Goal: Task Accomplishment & Management: Use online tool/utility

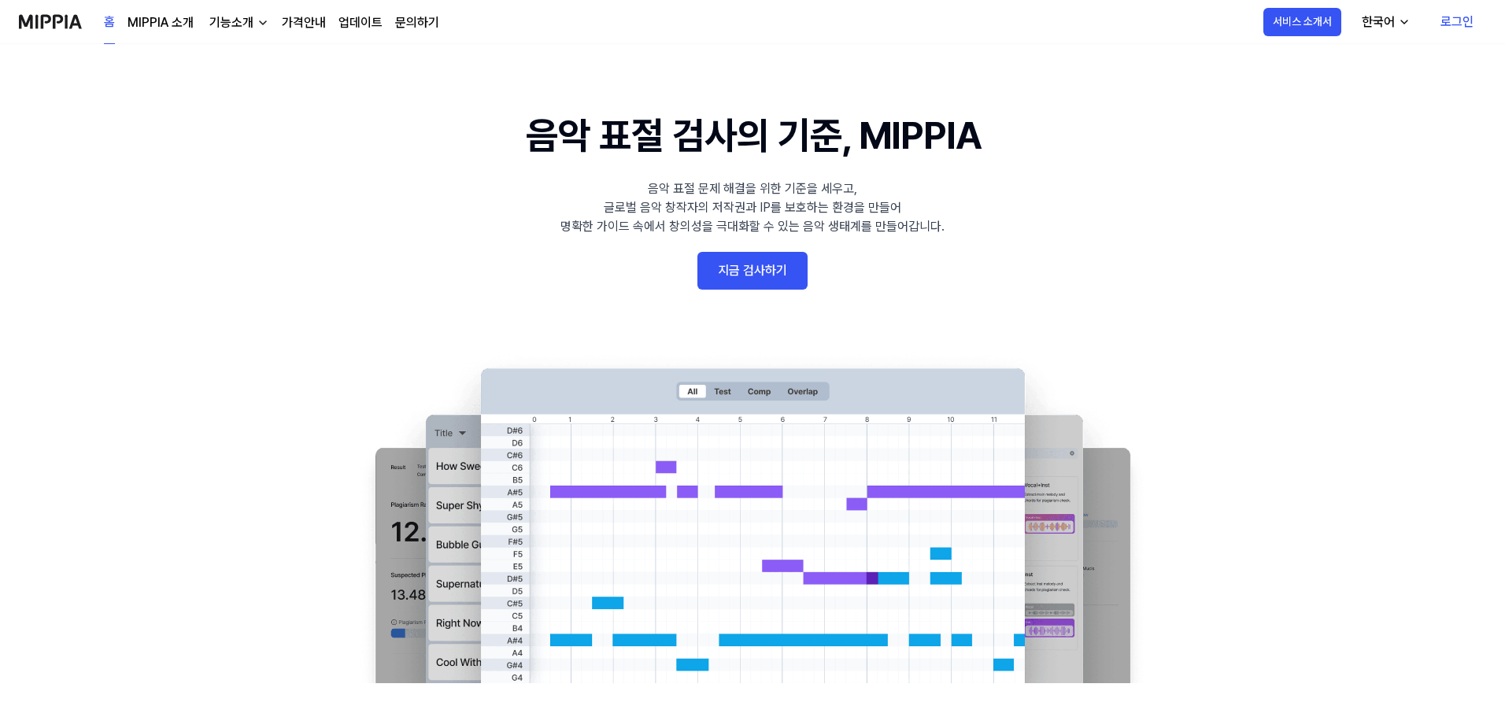
click at [784, 267] on link "지금 검사하기" at bounding box center [752, 271] width 110 height 38
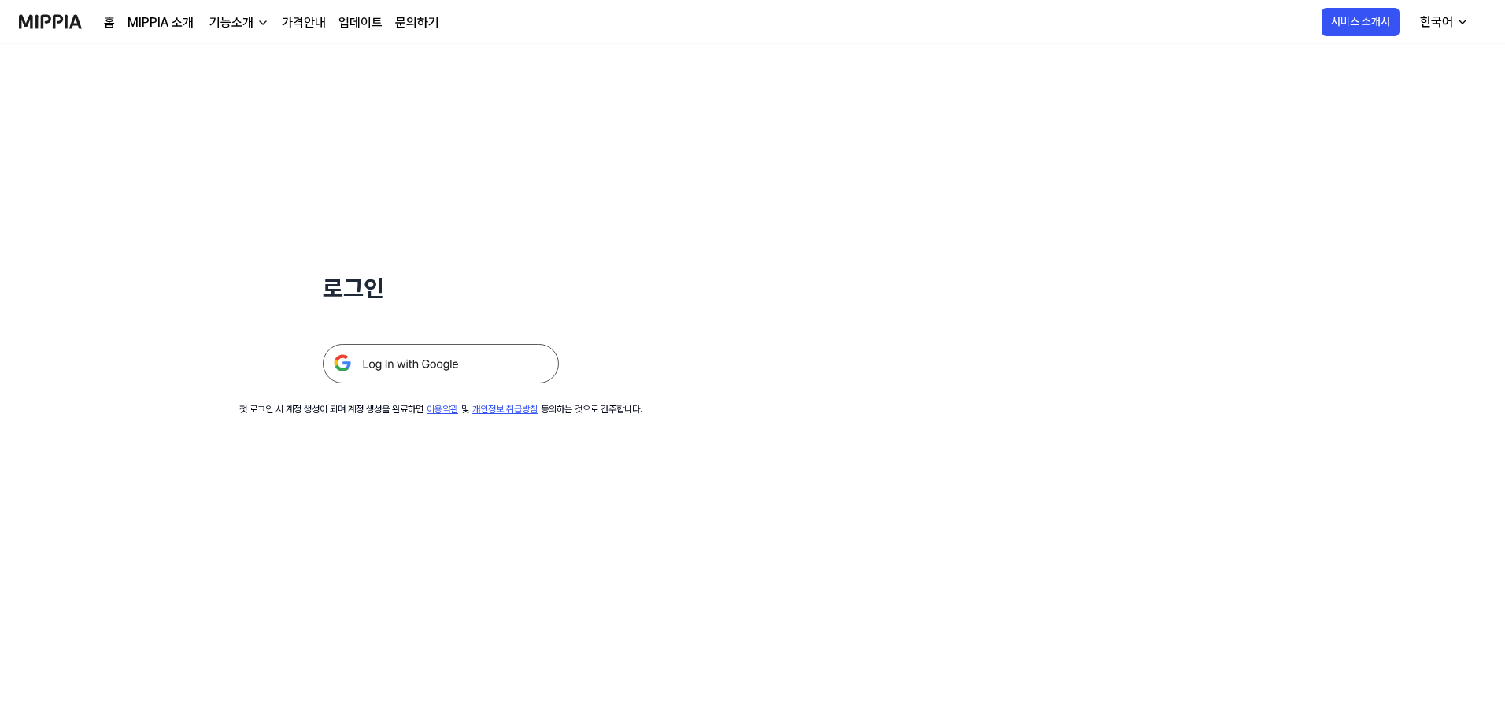
click at [420, 354] on img at bounding box center [441, 363] width 236 height 39
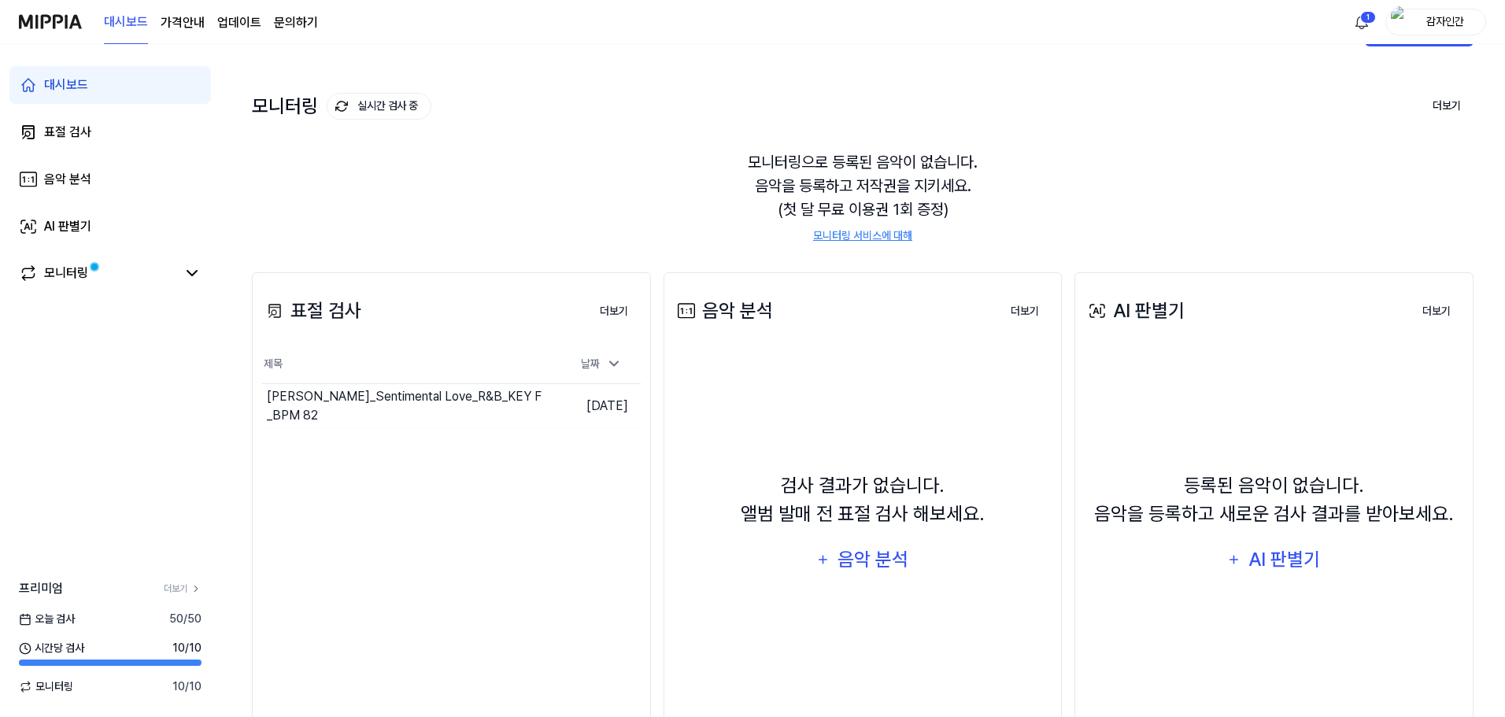
scroll to position [79, 0]
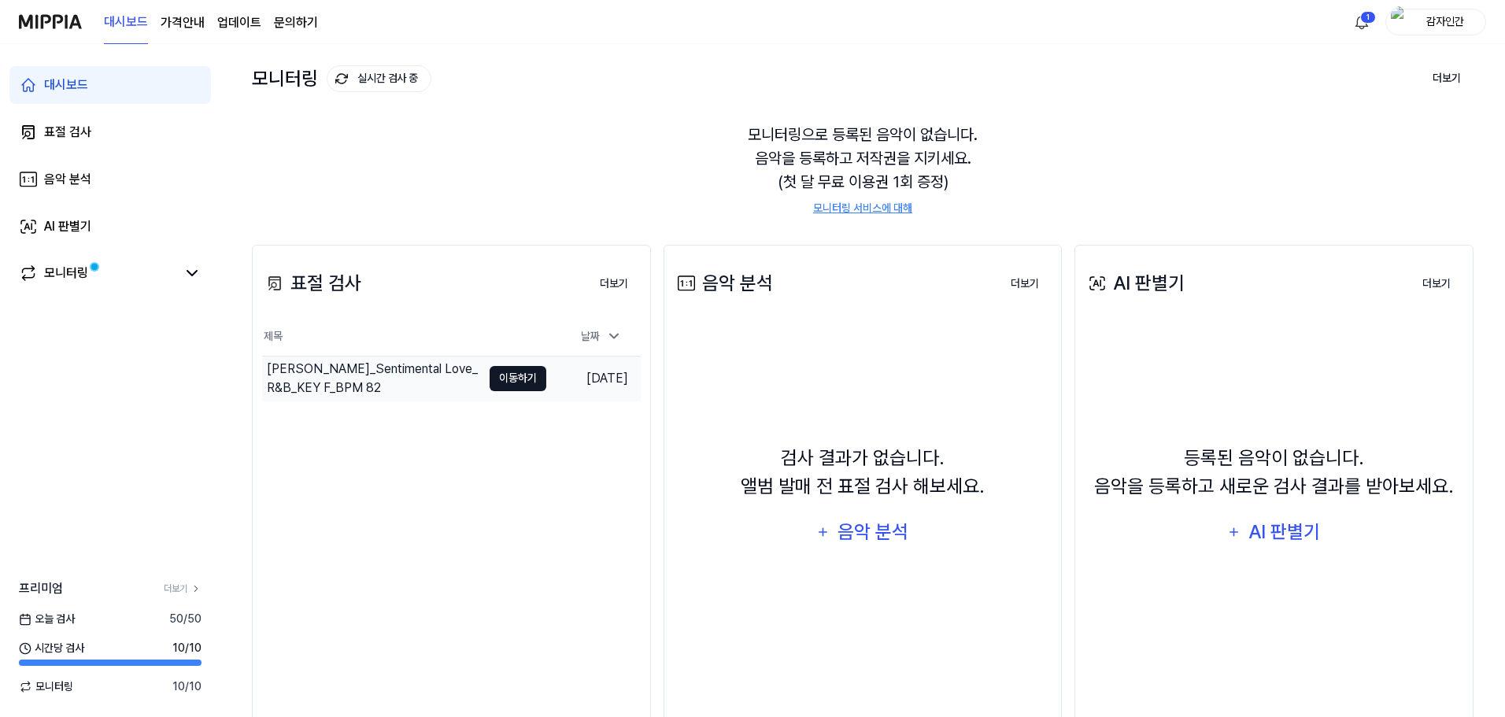
click at [534, 376] on button "이동하기" at bounding box center [518, 378] width 57 height 25
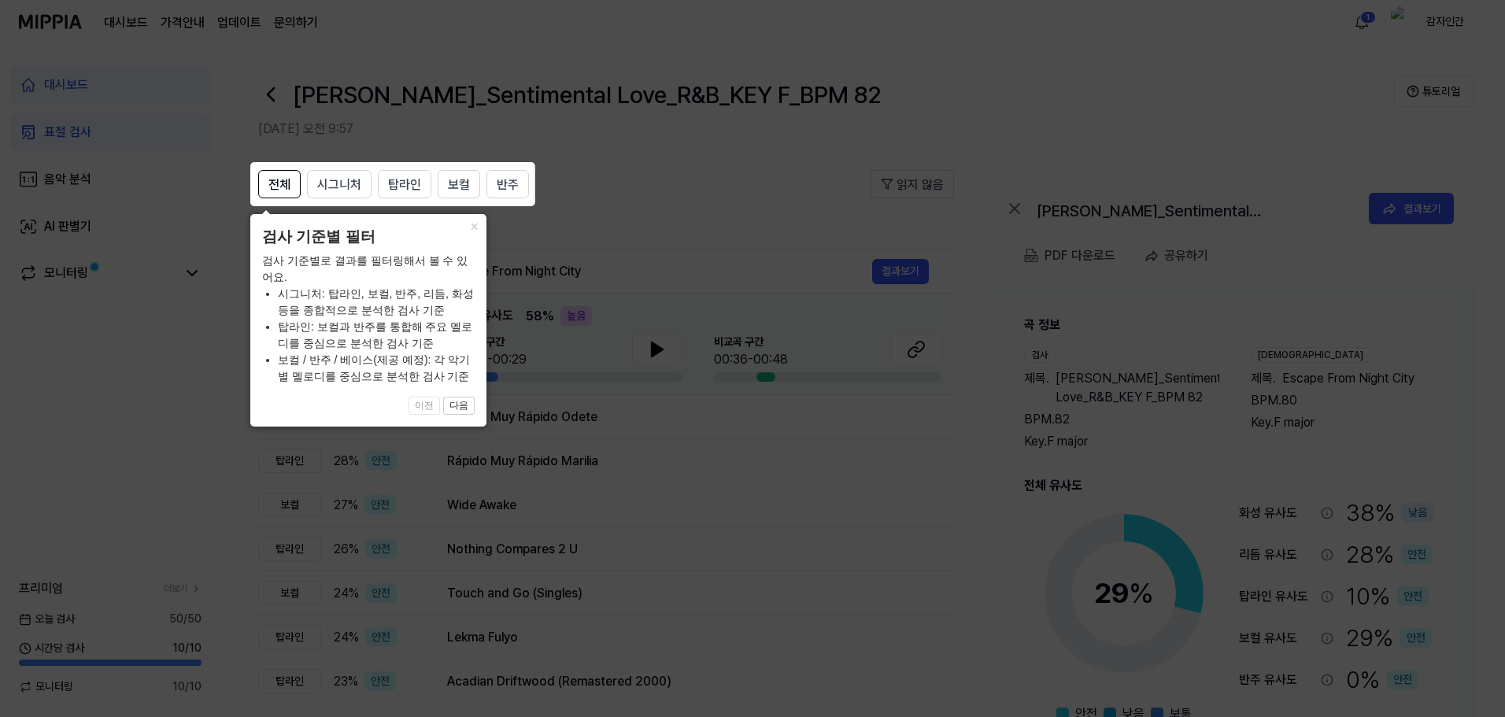
click at [666, 199] on icon at bounding box center [755, 358] width 1511 height 717
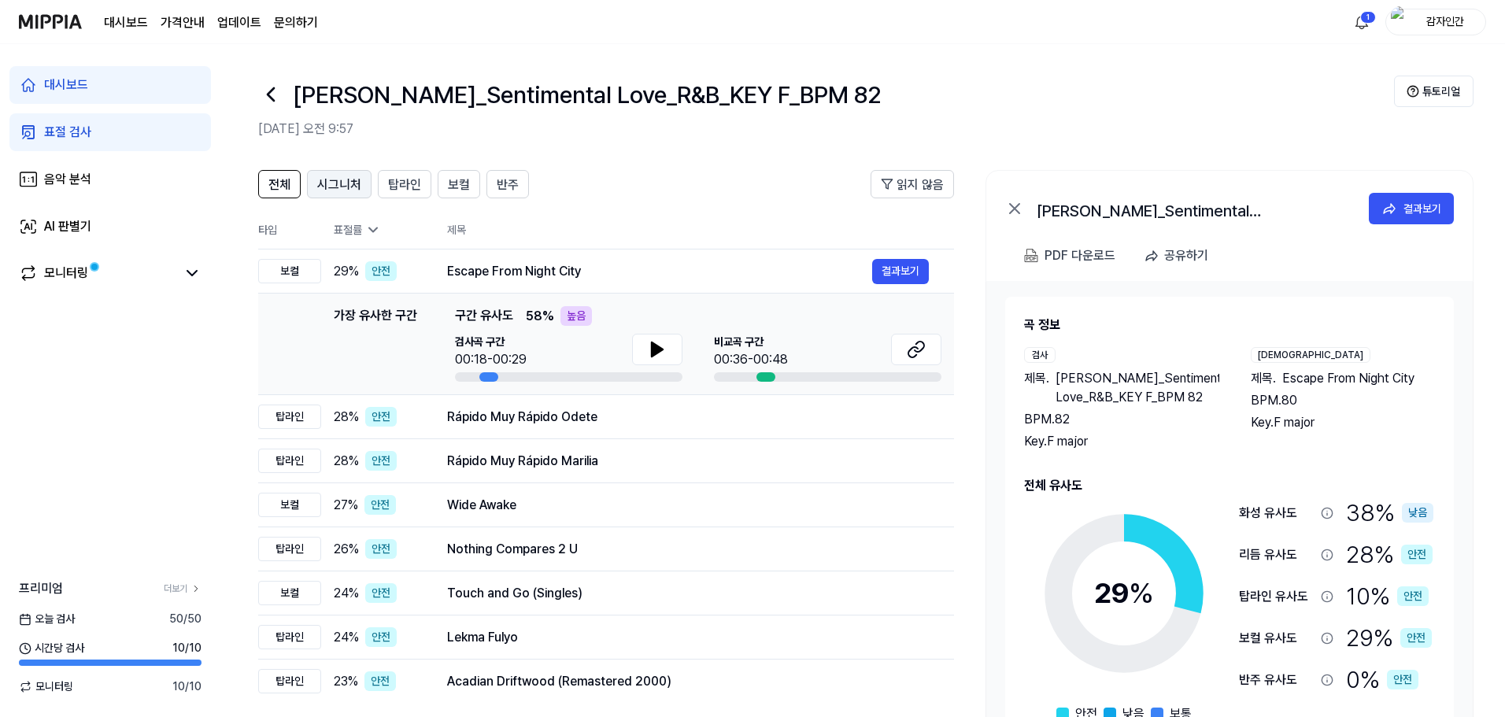
scroll to position [79, 0]
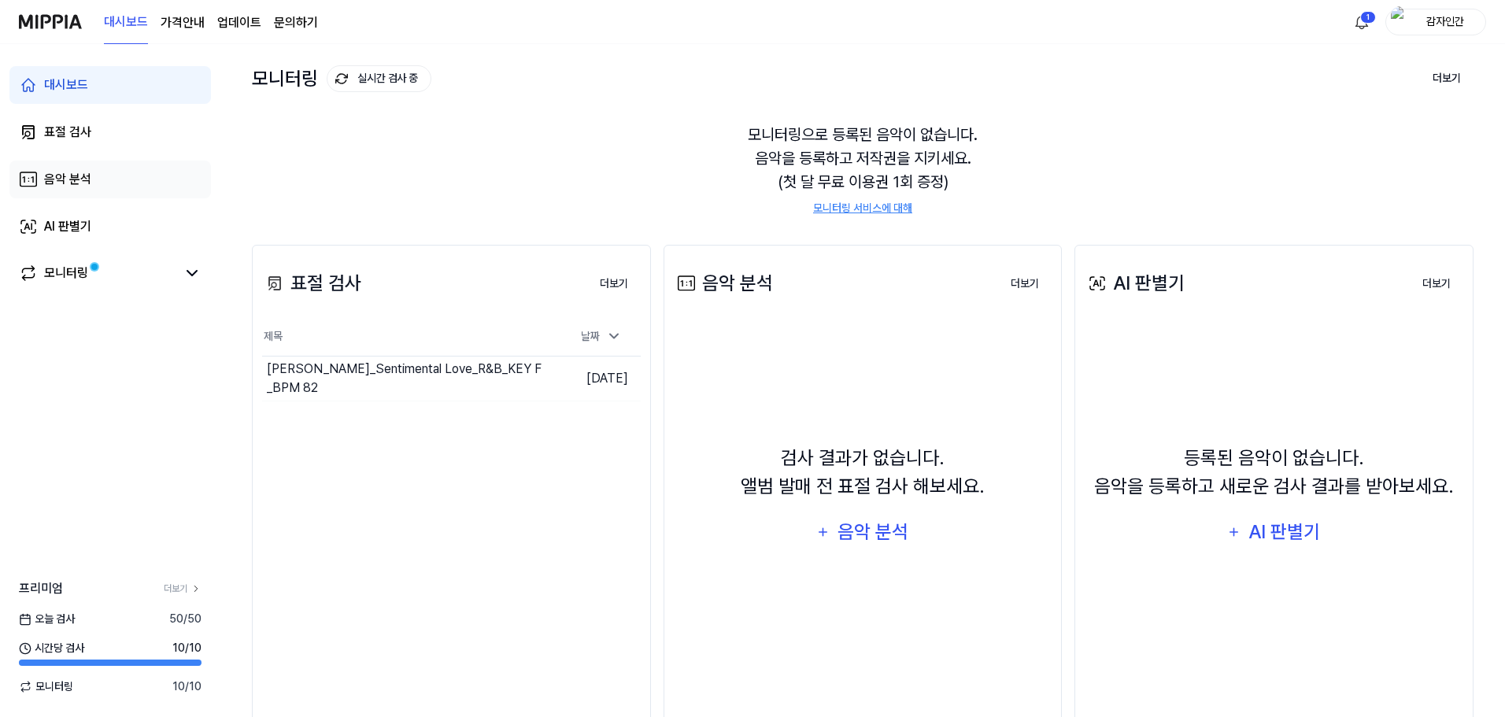
click at [53, 186] on div "음악 분석" at bounding box center [67, 179] width 47 height 19
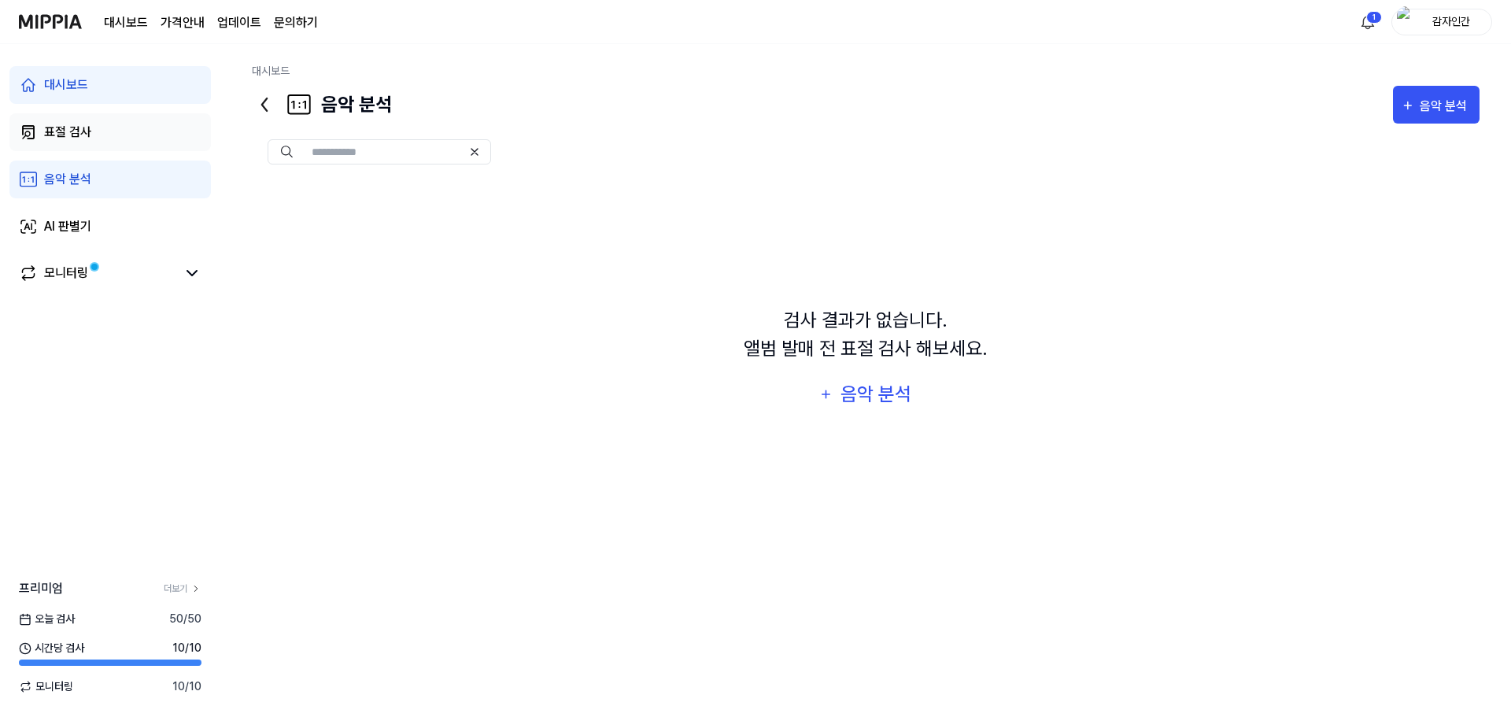
click at [94, 136] on link "표절 검사" at bounding box center [110, 132] width 202 height 38
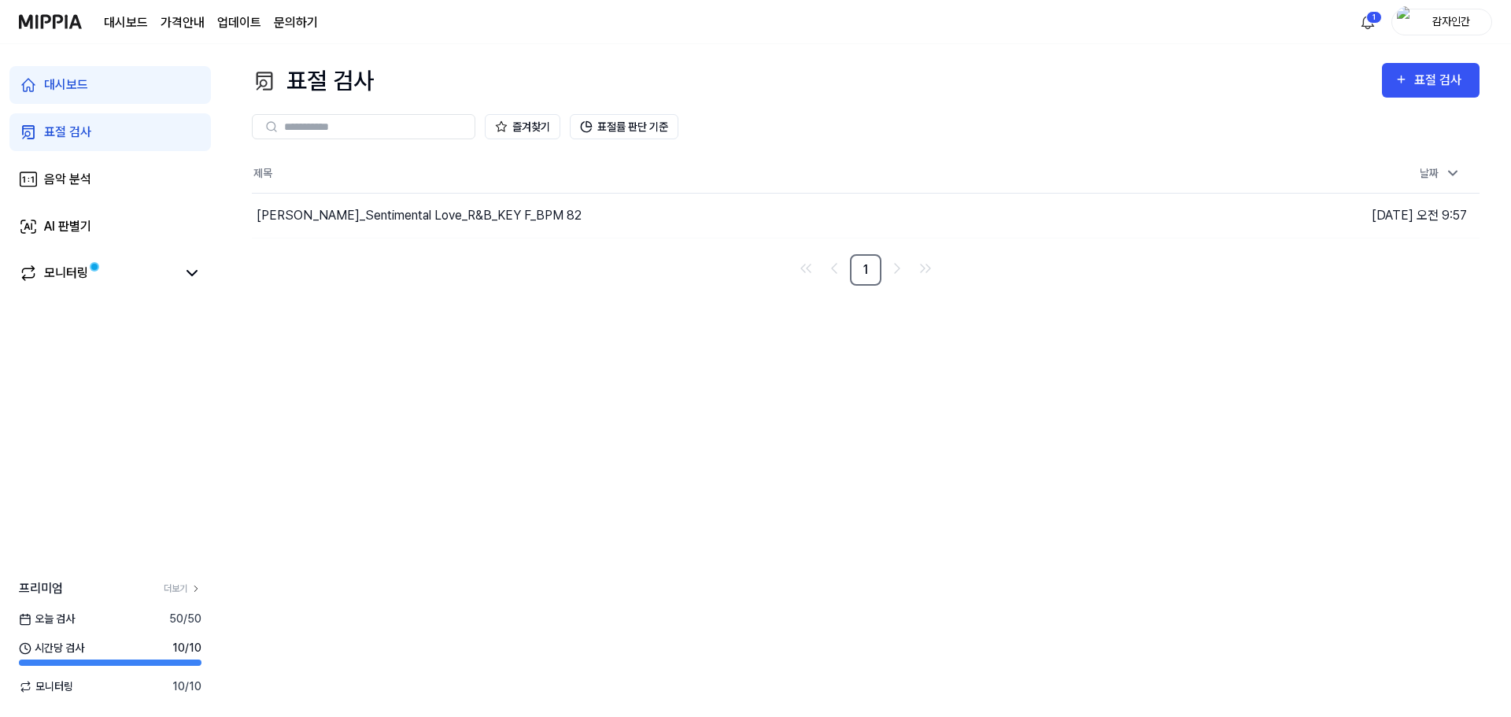
click at [54, 18] on img at bounding box center [50, 21] width 63 height 43
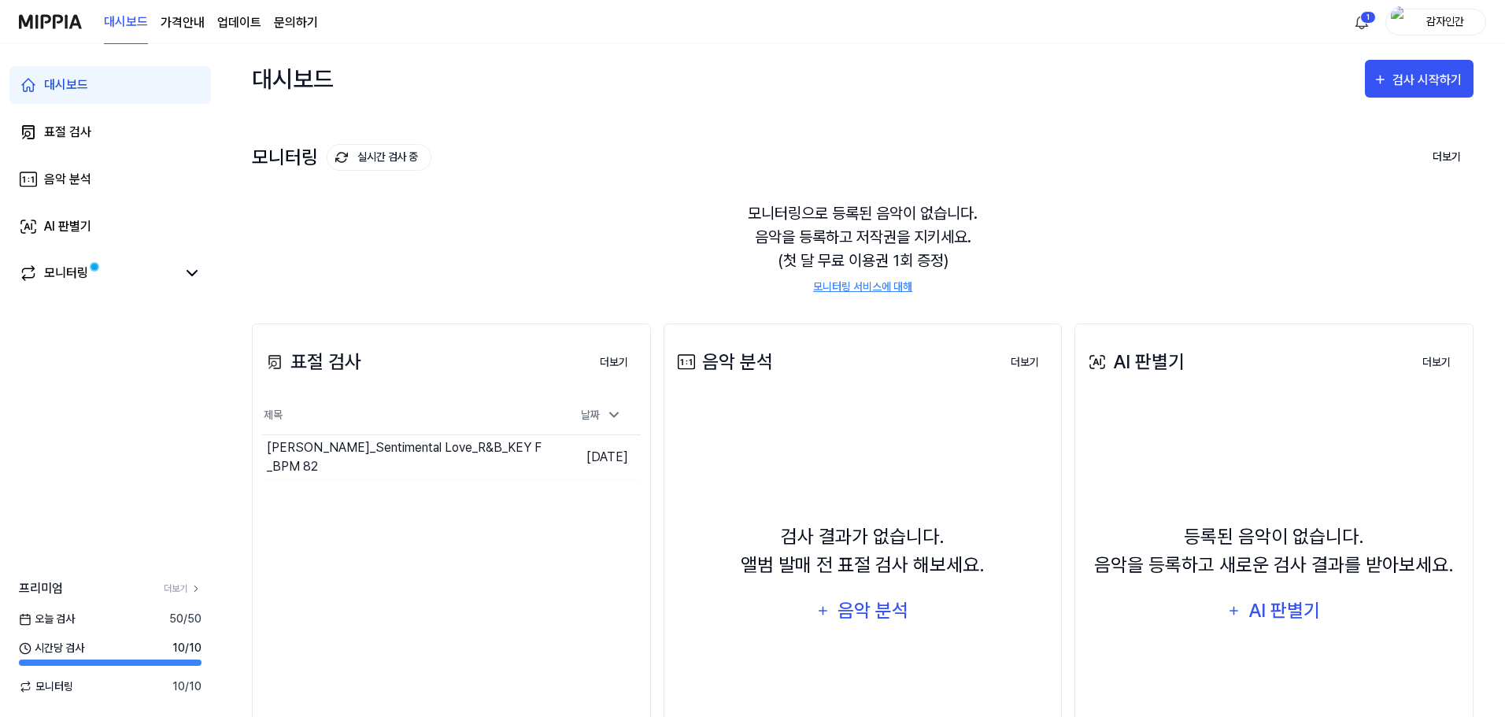
click at [602, 200] on div "모니터링으로 등록된 음악이 없습니다. 음악을 등록하고 저작권을 지키세요. (첫 달 무료 이용권 1회 증정) 모니터링 서비스에 대해" at bounding box center [863, 248] width 1222 height 131
click at [1391, 81] on div "검사 시작하기" at bounding box center [1419, 80] width 93 height 20
click at [1371, 124] on div "표절 검사" at bounding box center [1390, 128] width 137 height 20
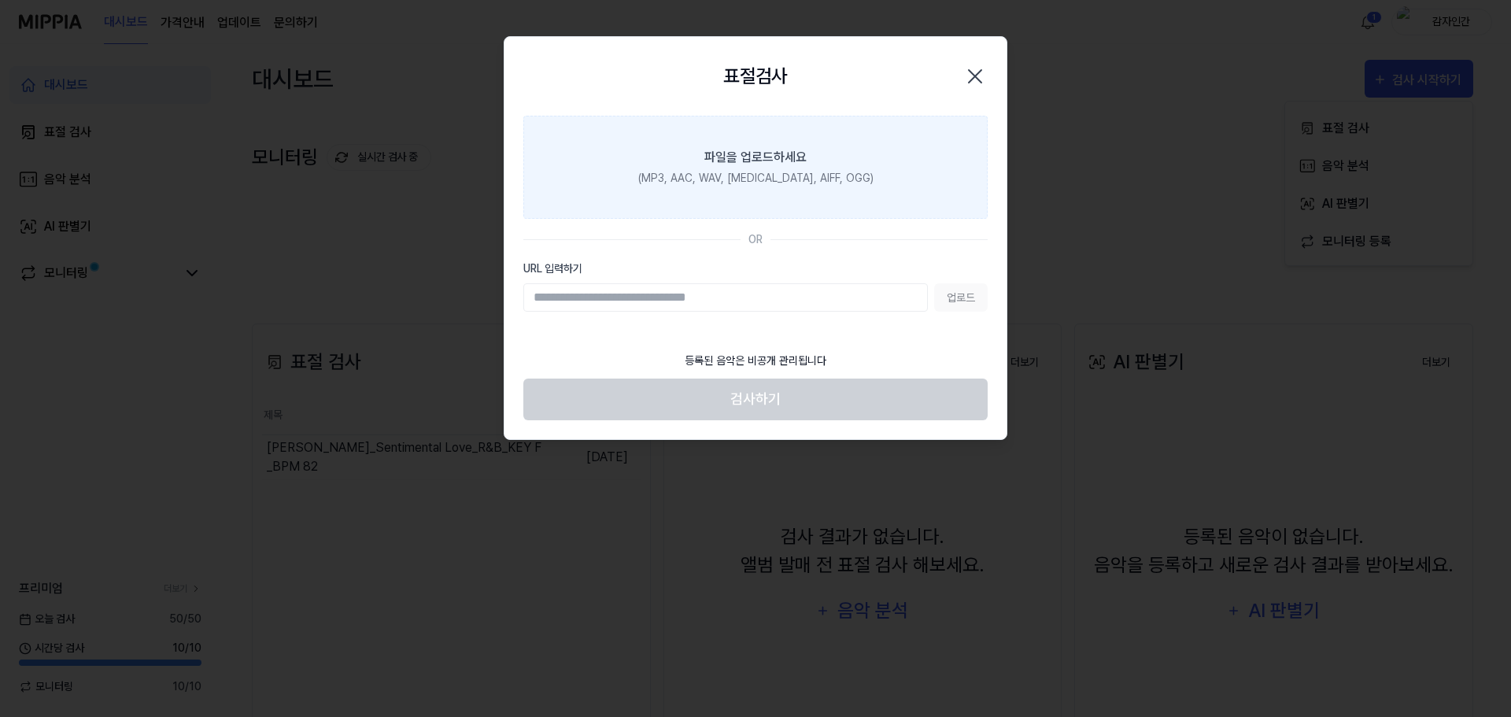
click at [748, 183] on div "(MP3, AAC, WAV, [MEDICAL_DATA], AIFF, OGG)" at bounding box center [755, 178] width 235 height 17
click at [0, 0] on input "파일을 업로드하세요 (MP3, AAC, WAV, [MEDICAL_DATA], AIFF, OGG)" at bounding box center [0, 0] width 0 height 0
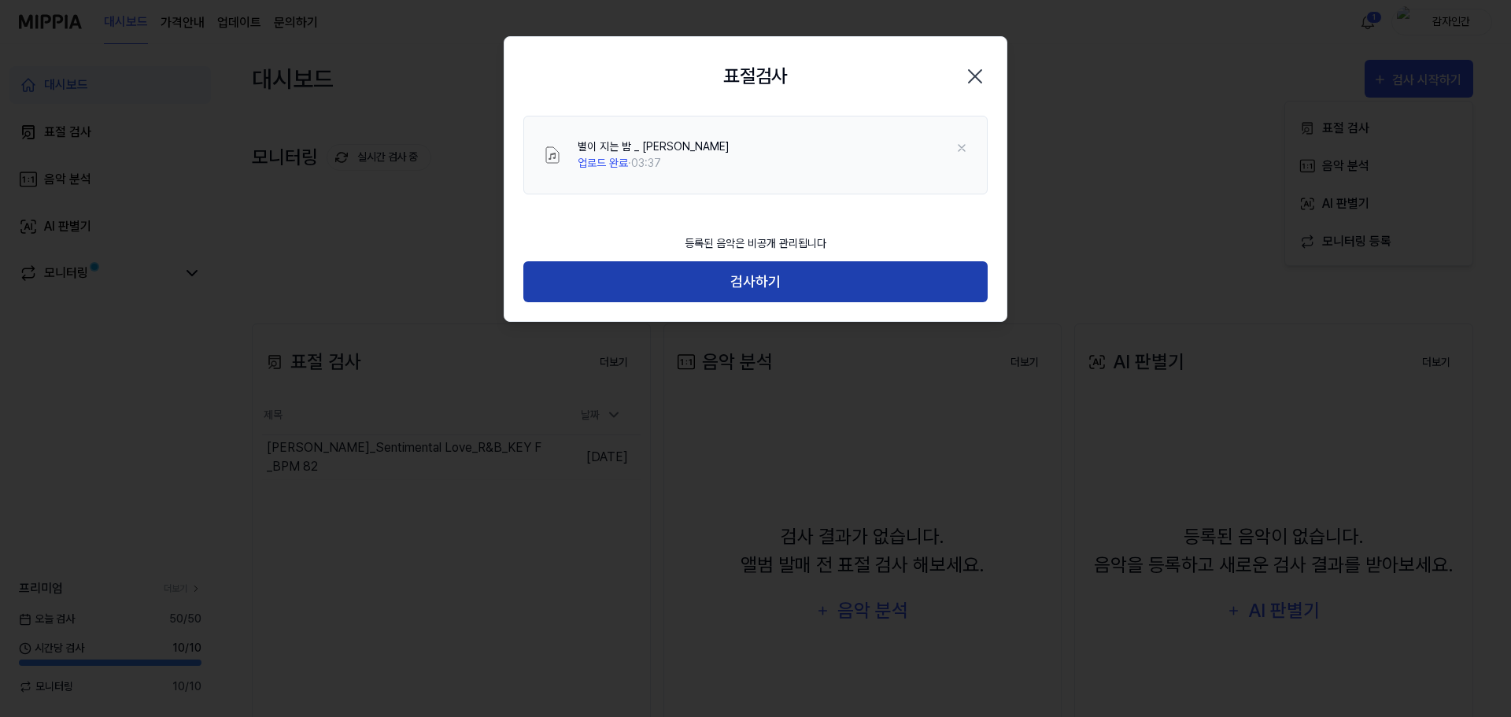
click at [775, 275] on button "검사하기" at bounding box center [755, 282] width 464 height 42
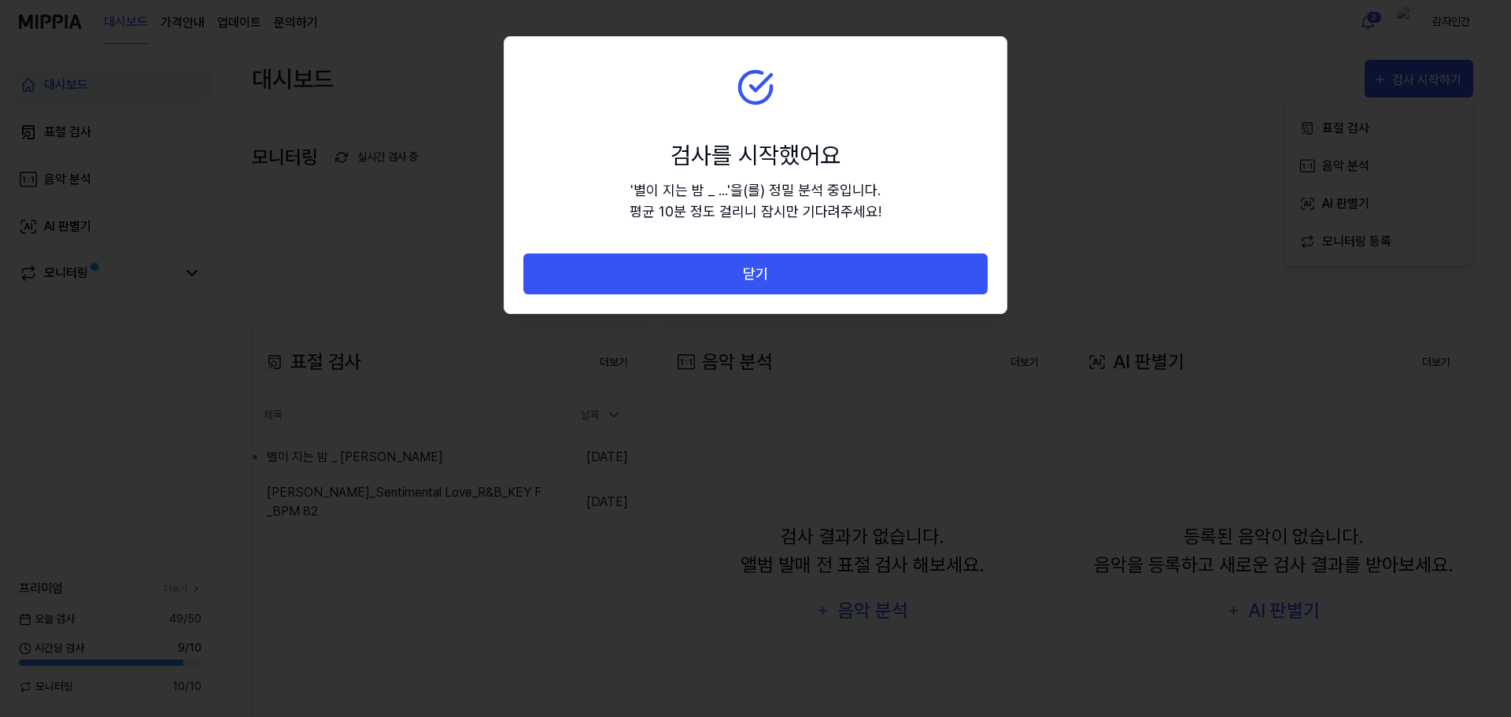
click at [1452, 467] on div at bounding box center [755, 358] width 1511 height 717
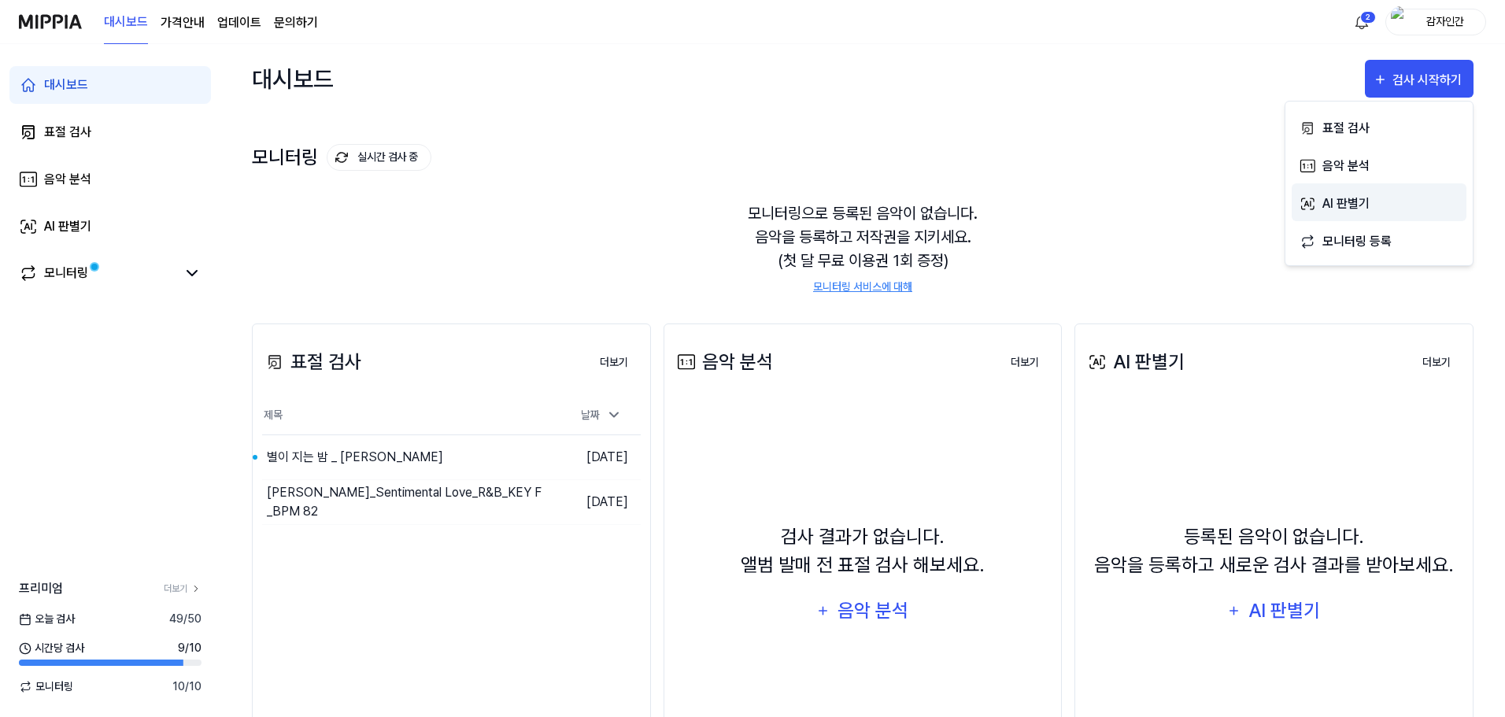
click at [1346, 206] on div "AI 판별기" at bounding box center [1390, 204] width 137 height 20
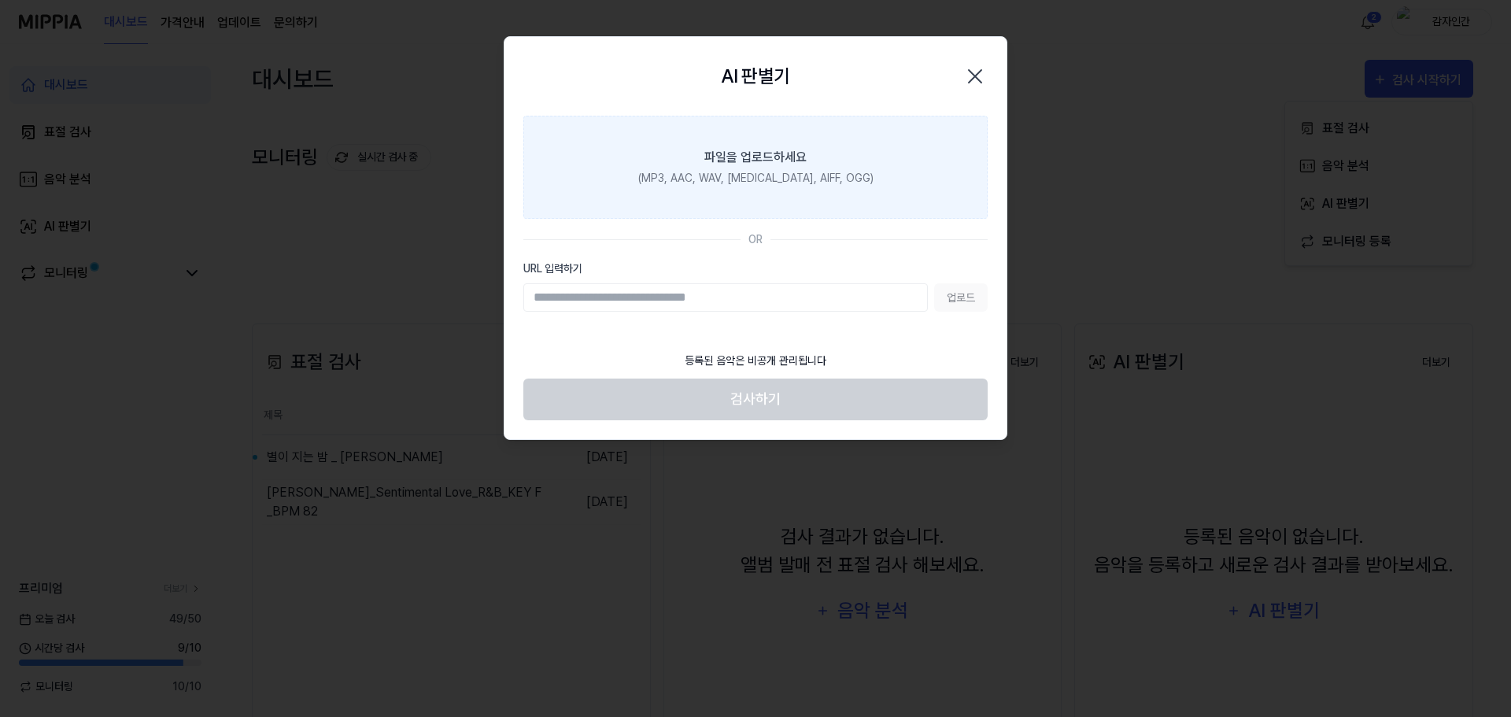
click at [787, 175] on div "(MP3, AAC, WAV, [MEDICAL_DATA], AIFF, OGG)" at bounding box center [755, 178] width 235 height 17
click at [0, 0] on input "파일을 업로드하세요 (MP3, AAC, WAV, [MEDICAL_DATA], AIFF, OGG)" at bounding box center [0, 0] width 0 height 0
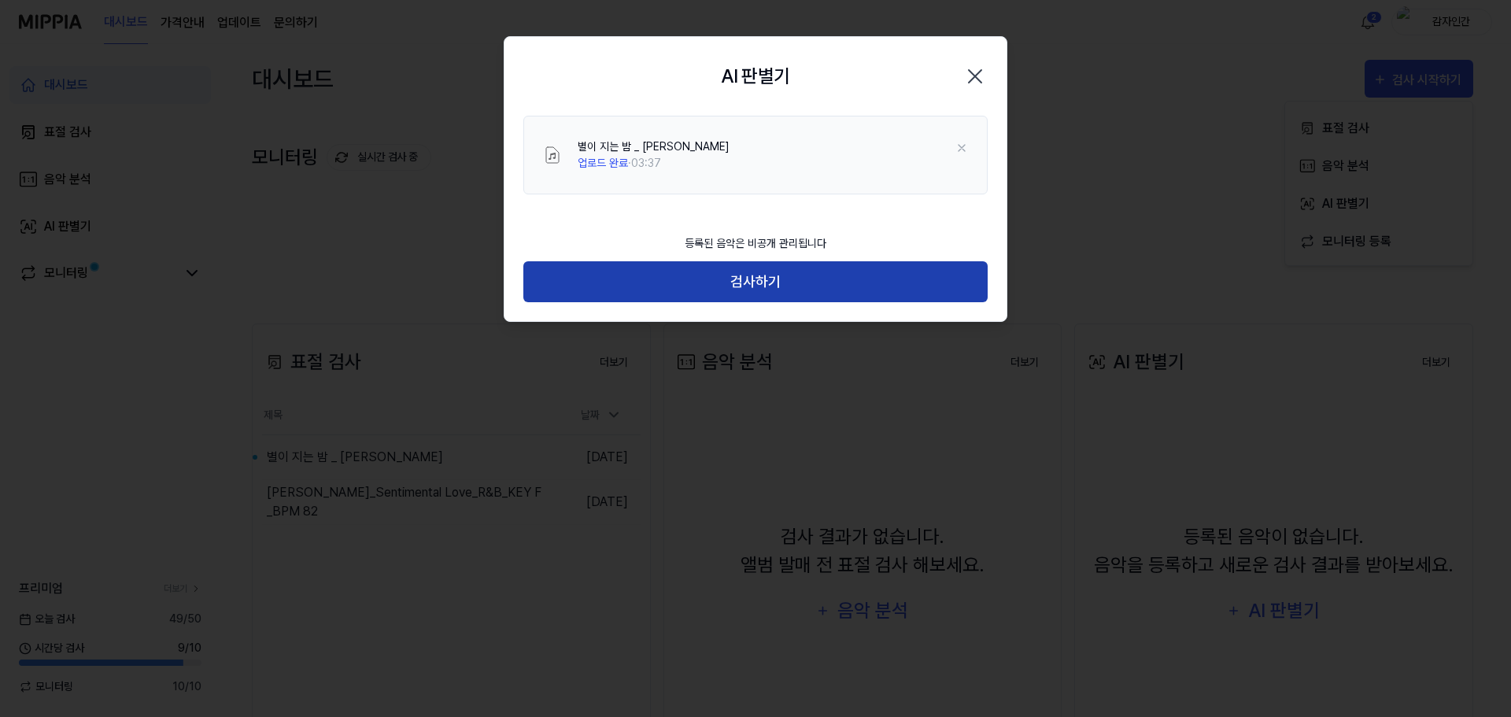
click at [790, 279] on button "검사하기" at bounding box center [755, 282] width 464 height 42
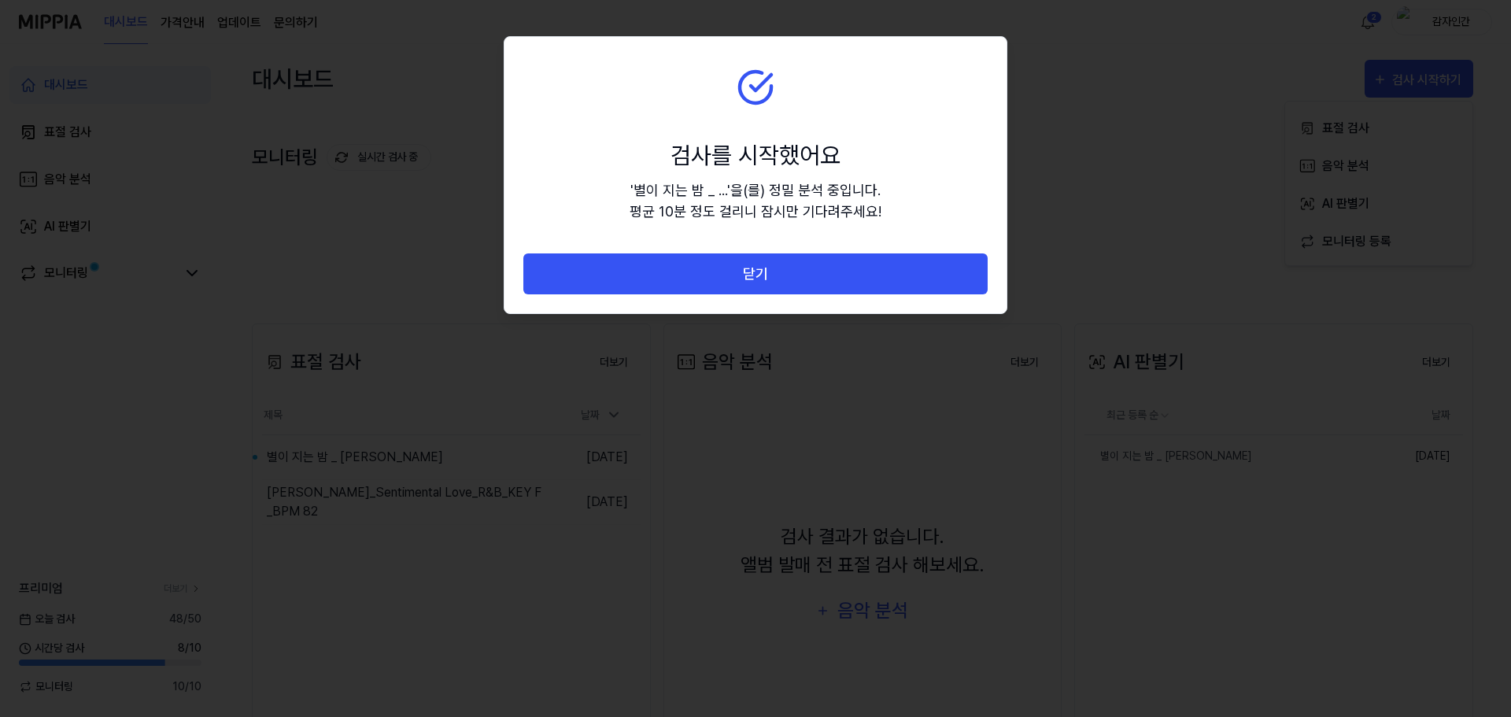
click at [446, 605] on div at bounding box center [755, 358] width 1511 height 717
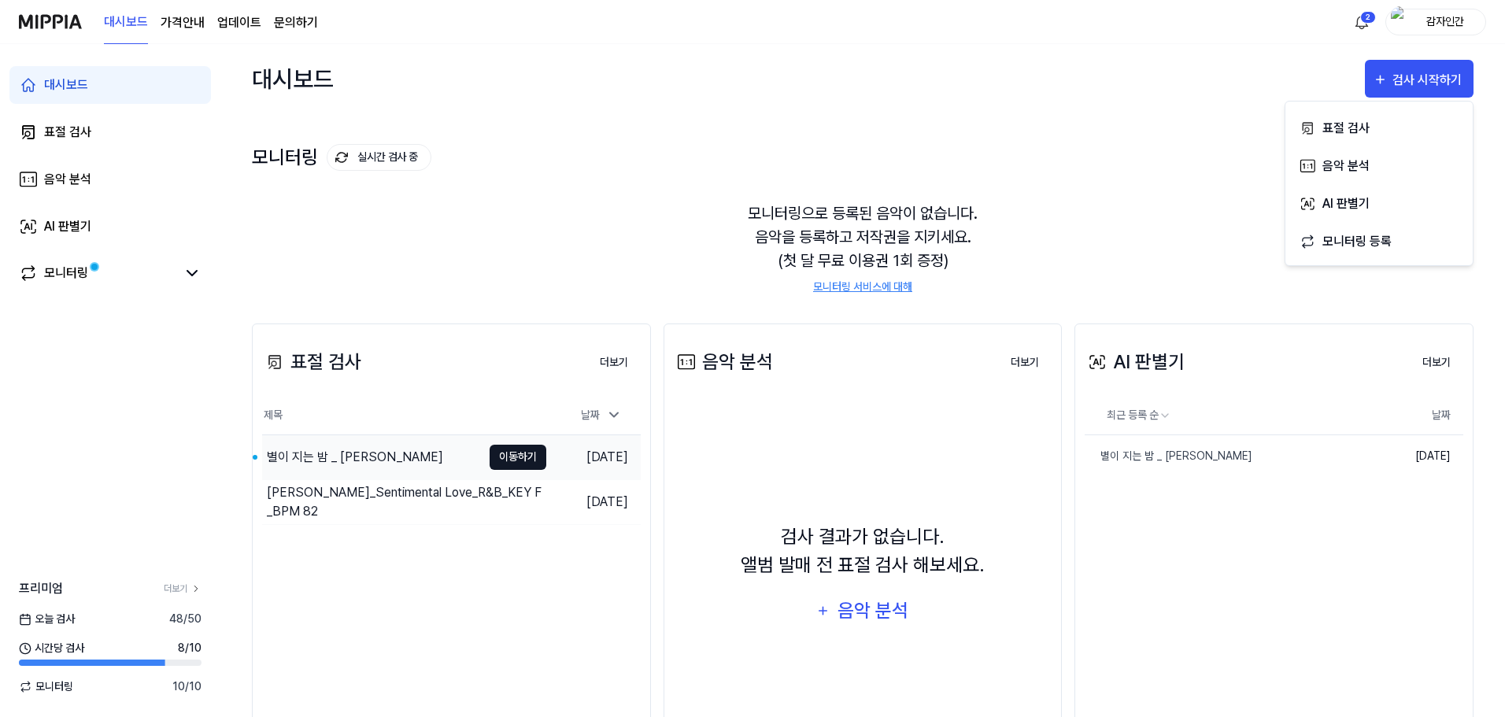
click at [528, 457] on button "이동하기" at bounding box center [518, 457] width 57 height 25
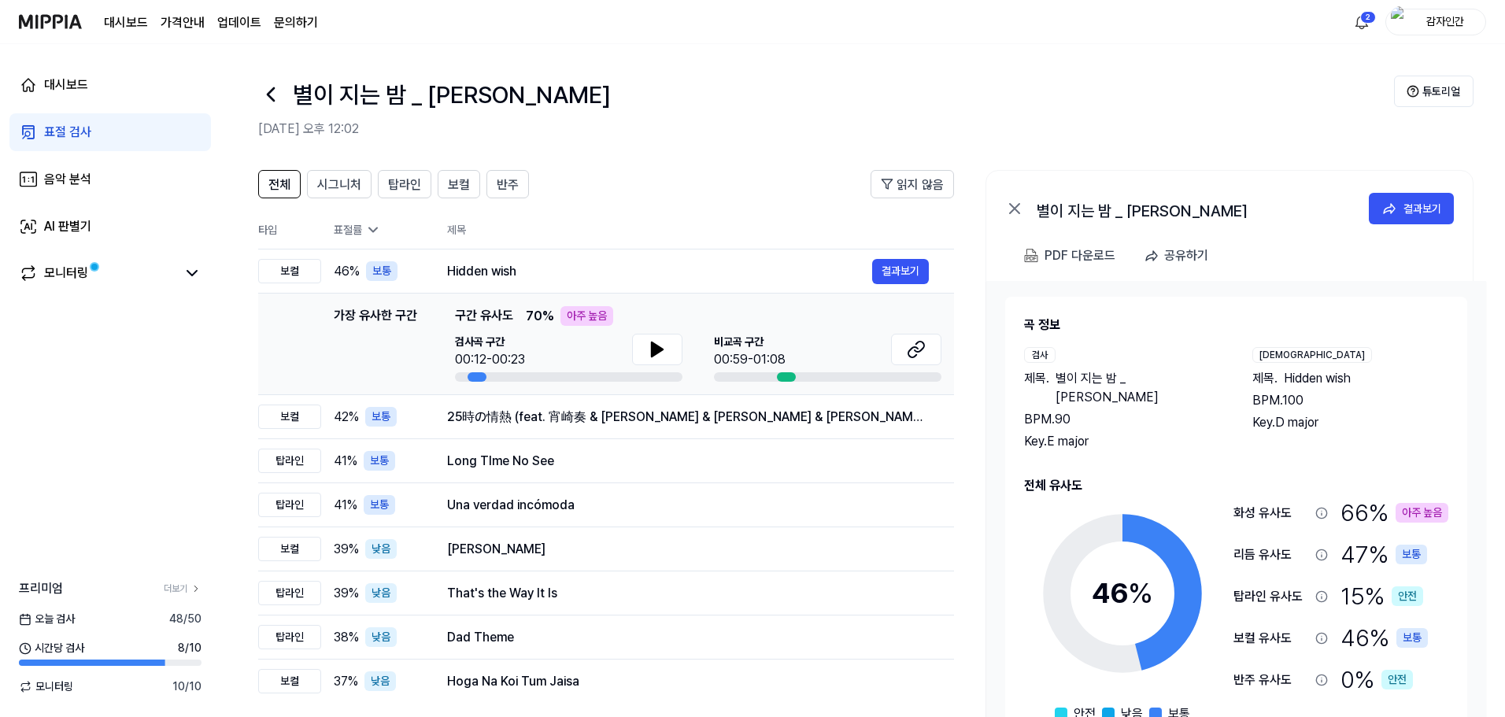
click at [1290, 370] on span "Hidden wish" at bounding box center [1317, 378] width 67 height 19
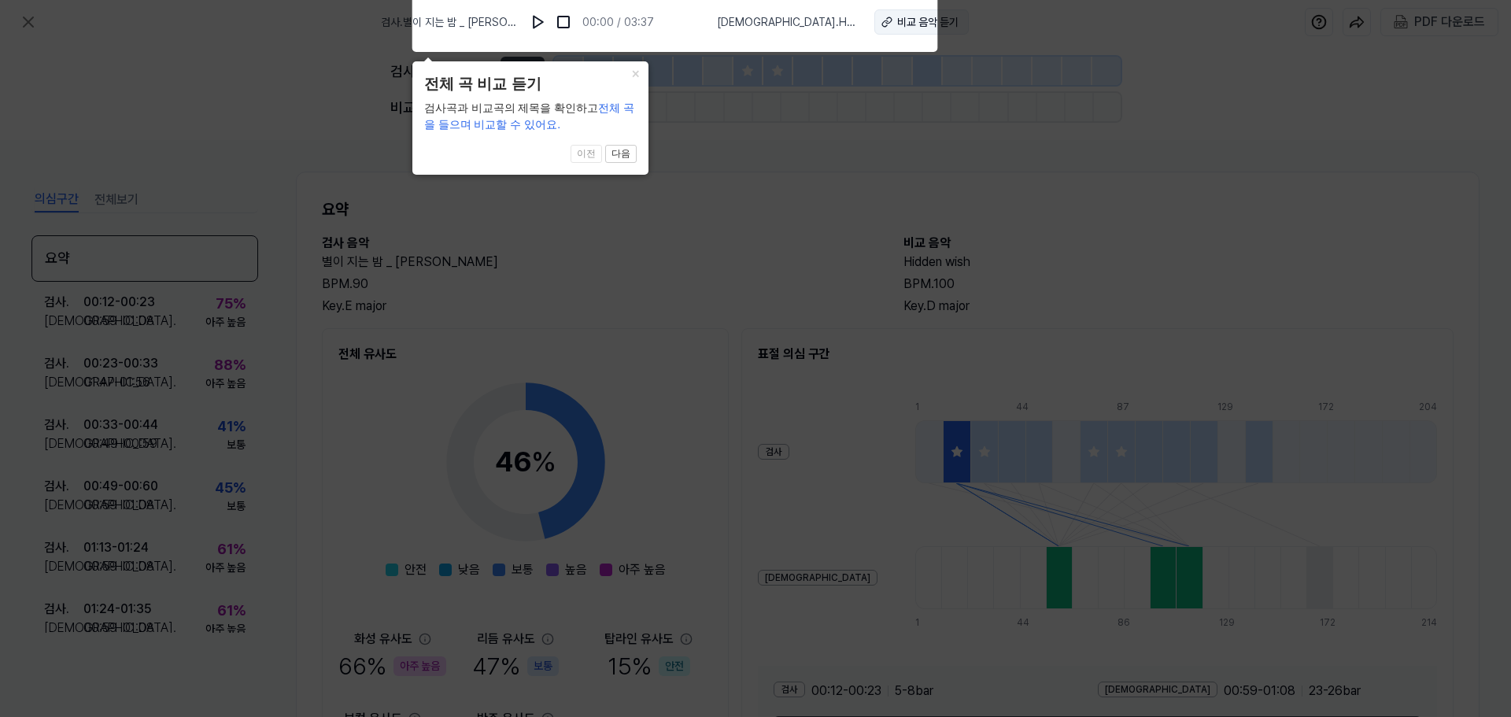
click at [897, 28] on div "비교 음악 듣기" at bounding box center [927, 22] width 61 height 17
click at [543, 25] on button at bounding box center [538, 21] width 25 height 25
click at [621, 156] on button "다음" at bounding box center [620, 154] width 31 height 19
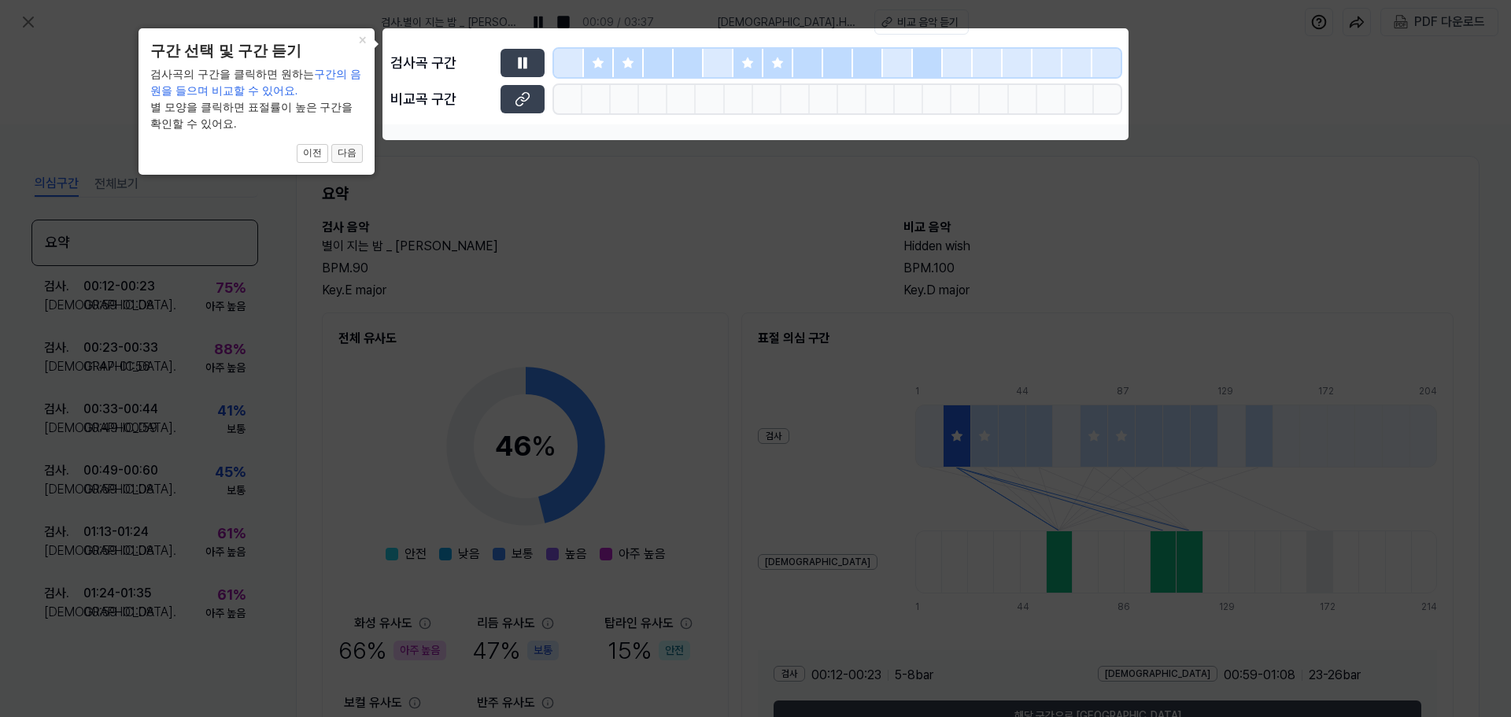
click at [355, 153] on button "다음" at bounding box center [346, 153] width 31 height 19
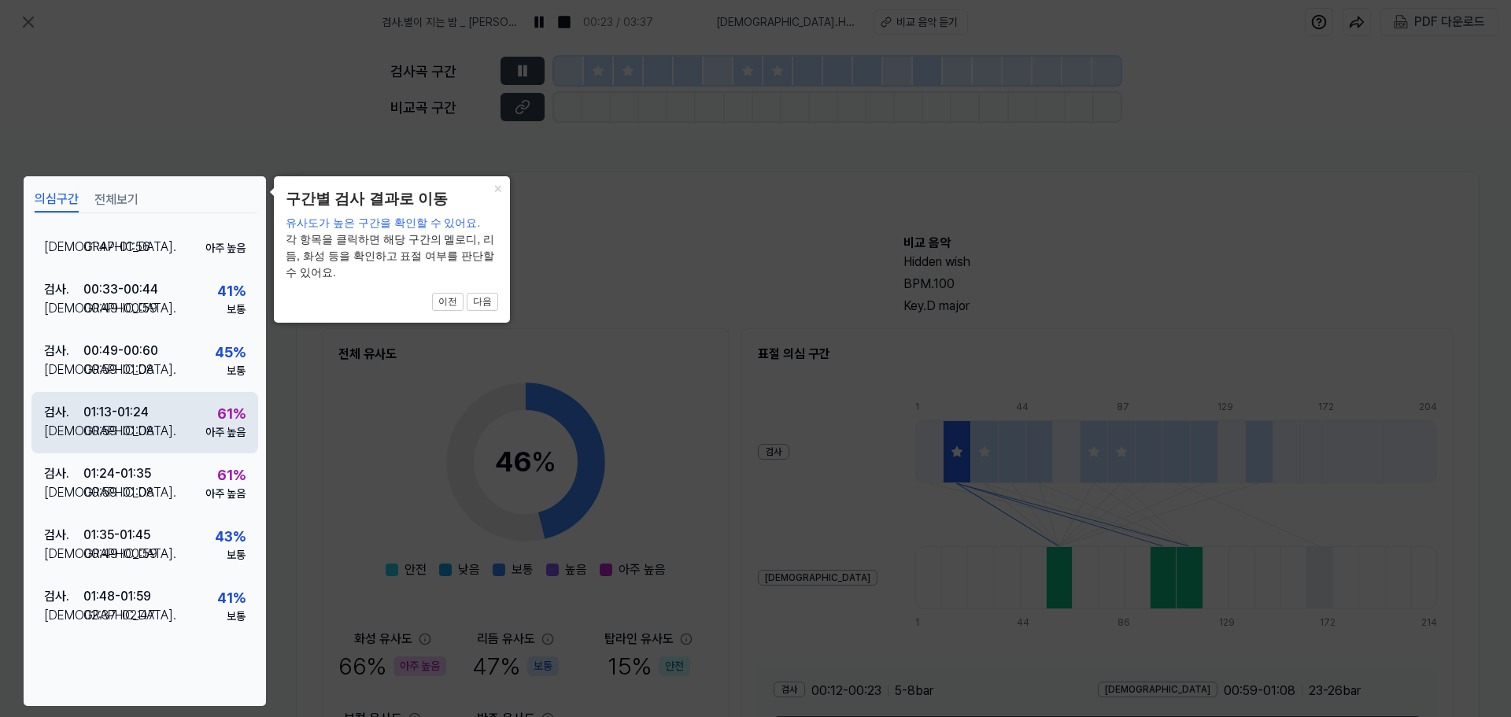
scroll to position [157, 0]
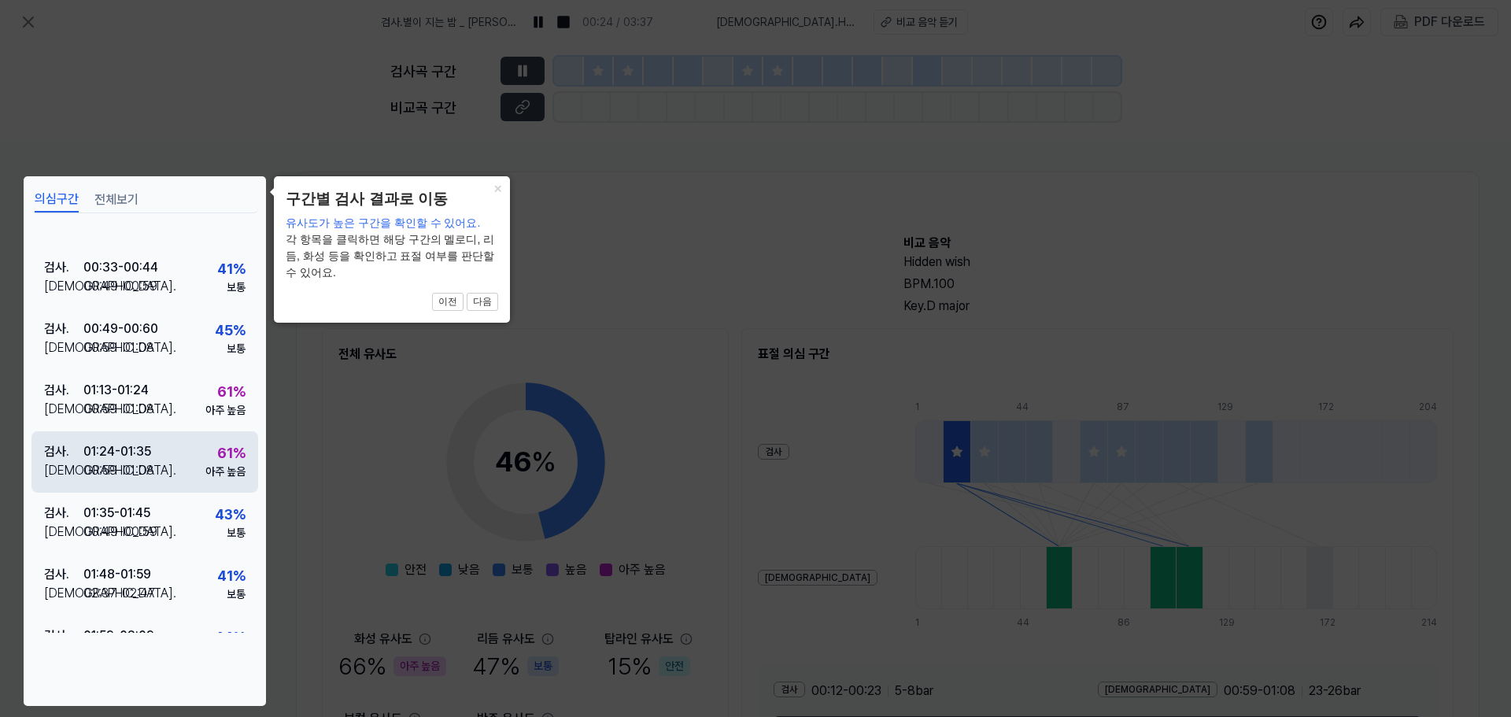
click at [180, 466] on div "검사 . 01:24 - 01:35 비교 . 00:59 - 01:08 61 % 아주 높음" at bounding box center [144, 461] width 227 height 61
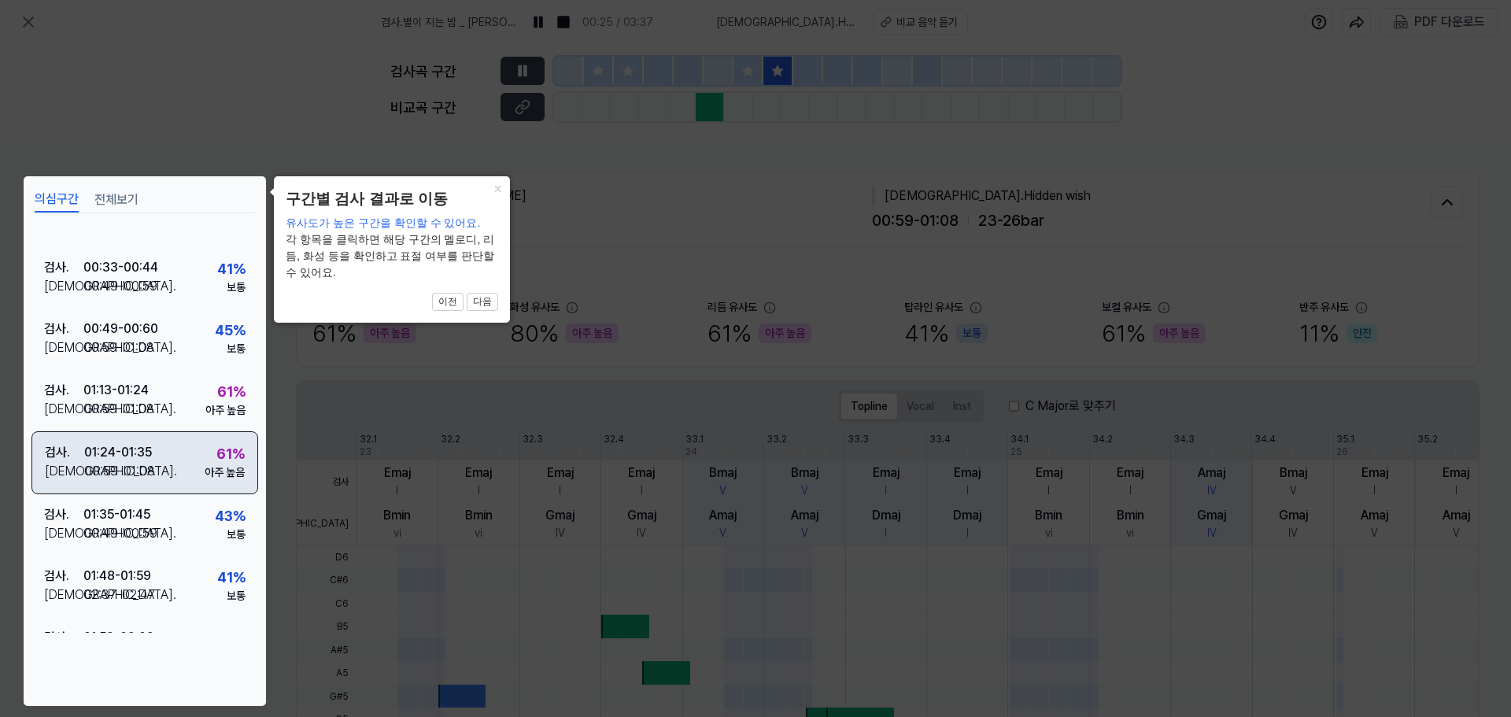
click at [180, 466] on div "검사 . 01:24 - 01:35 비교 . 00:59 - 01:08 61 % 아주 높음" at bounding box center [144, 462] width 227 height 63
click at [495, 190] on button "×" at bounding box center [497, 187] width 25 height 22
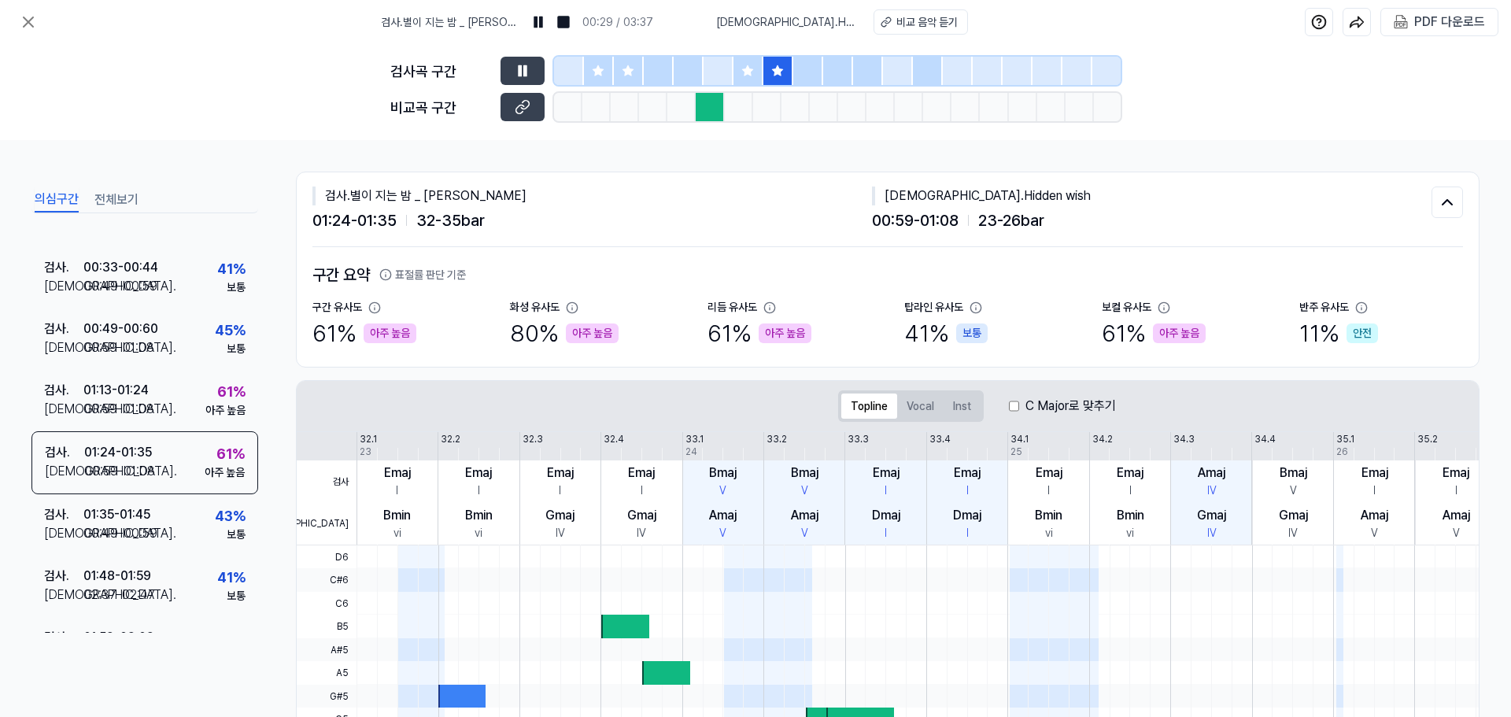
click at [102, 201] on button "전체보기" at bounding box center [116, 199] width 44 height 25
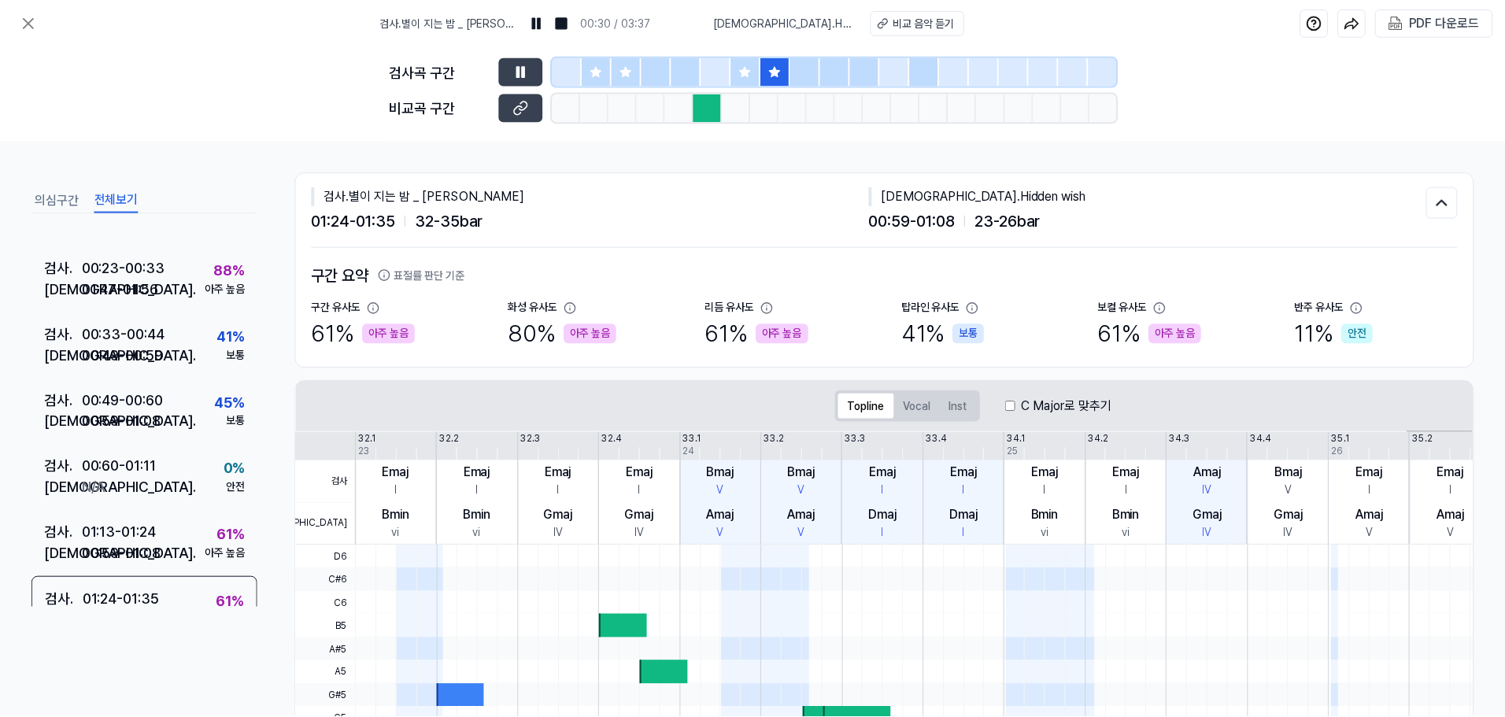
scroll to position [0, 0]
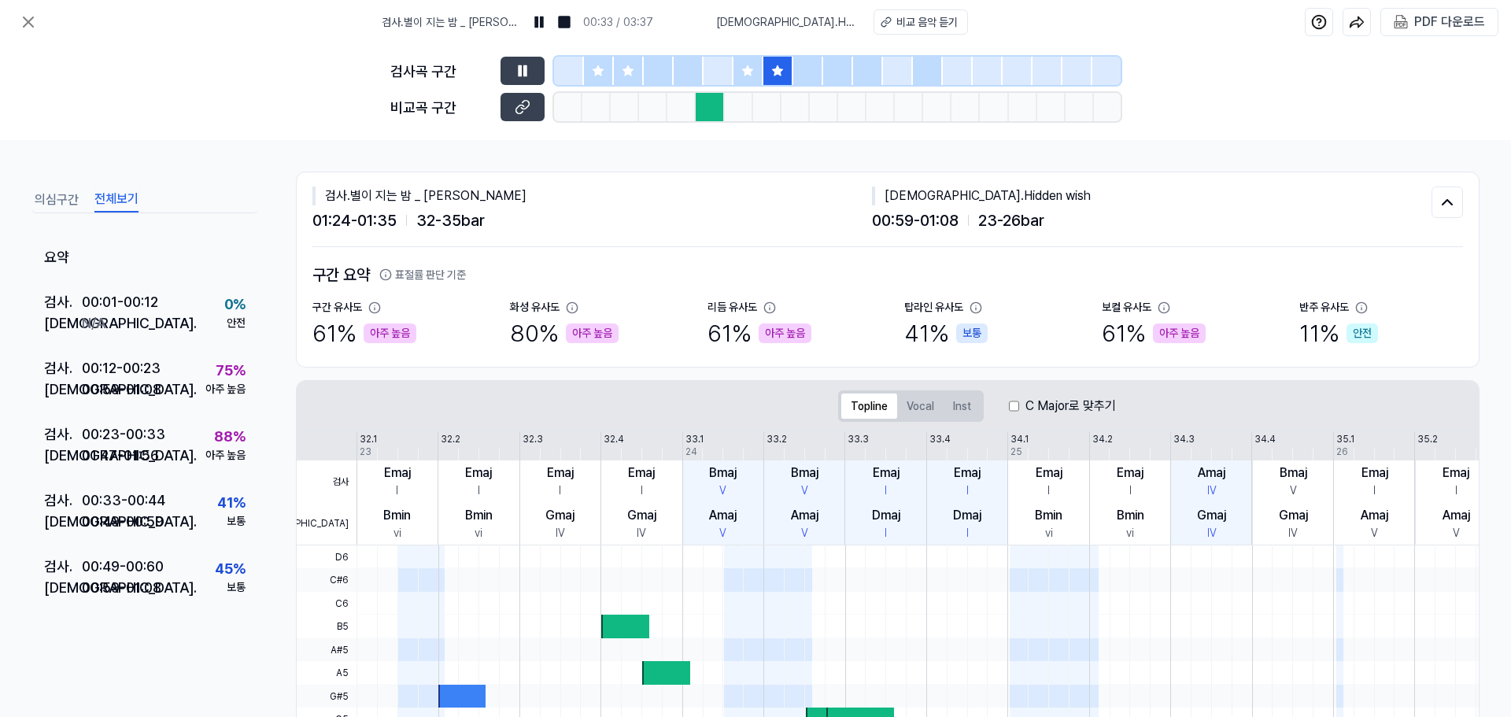
drag, startPoint x: 601, startPoint y: 309, endPoint x: 638, endPoint y: 327, distance: 41.9
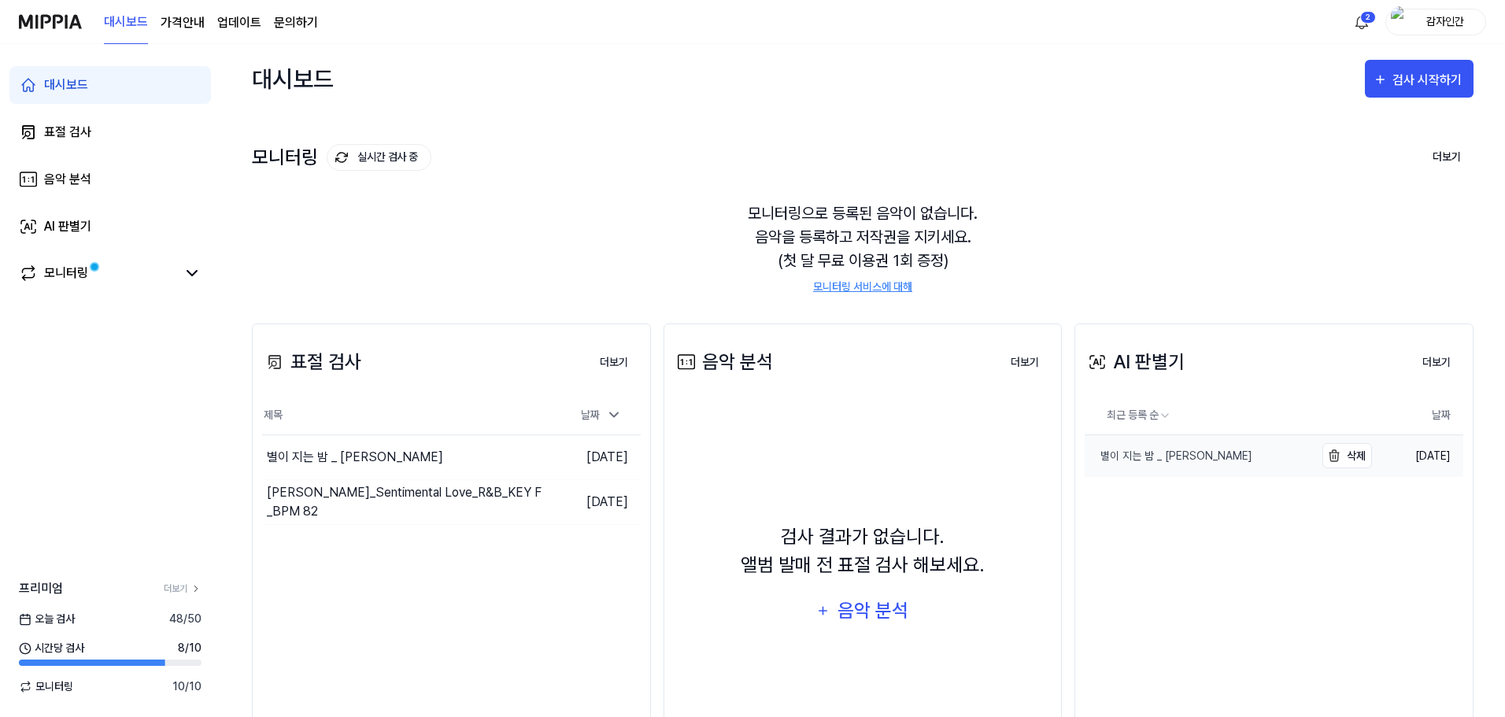
click at [1204, 451] on link "별이 지는 밤 _ [PERSON_NAME]" at bounding box center [1199, 456] width 229 height 42
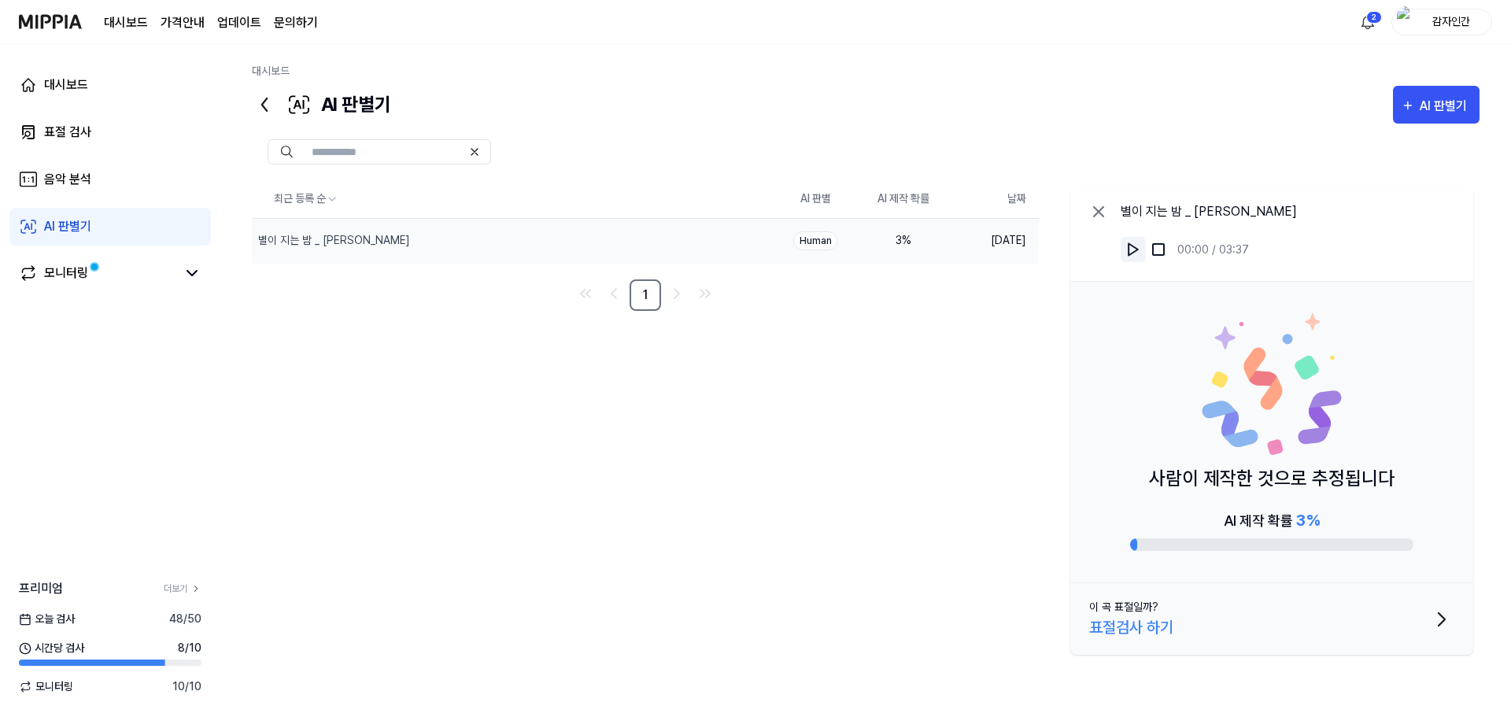
click at [1144, 258] on button at bounding box center [1133, 249] width 25 height 25
click at [1137, 255] on img at bounding box center [1134, 250] width 16 height 16
click at [257, 96] on icon at bounding box center [264, 104] width 25 height 25
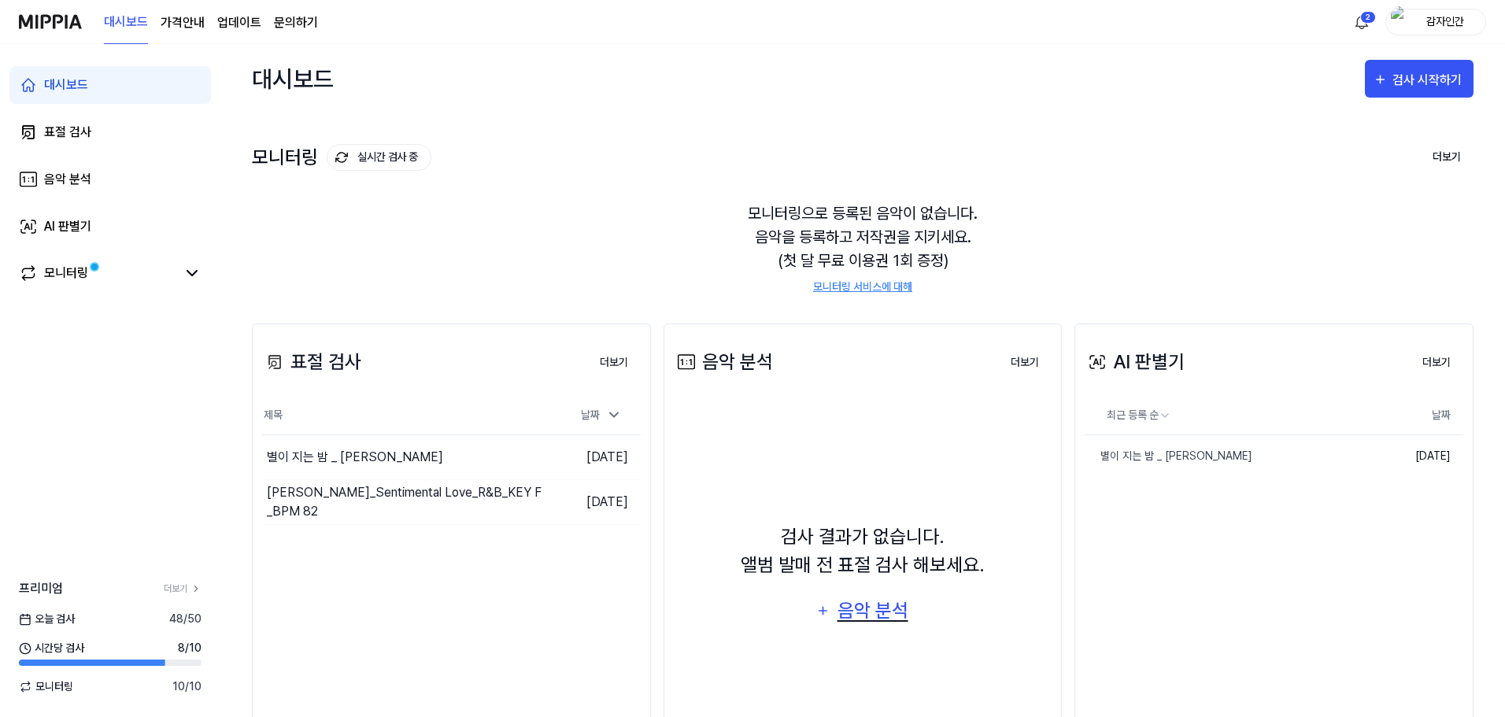
click at [886, 608] on div "음악 분석" at bounding box center [872, 611] width 75 height 30
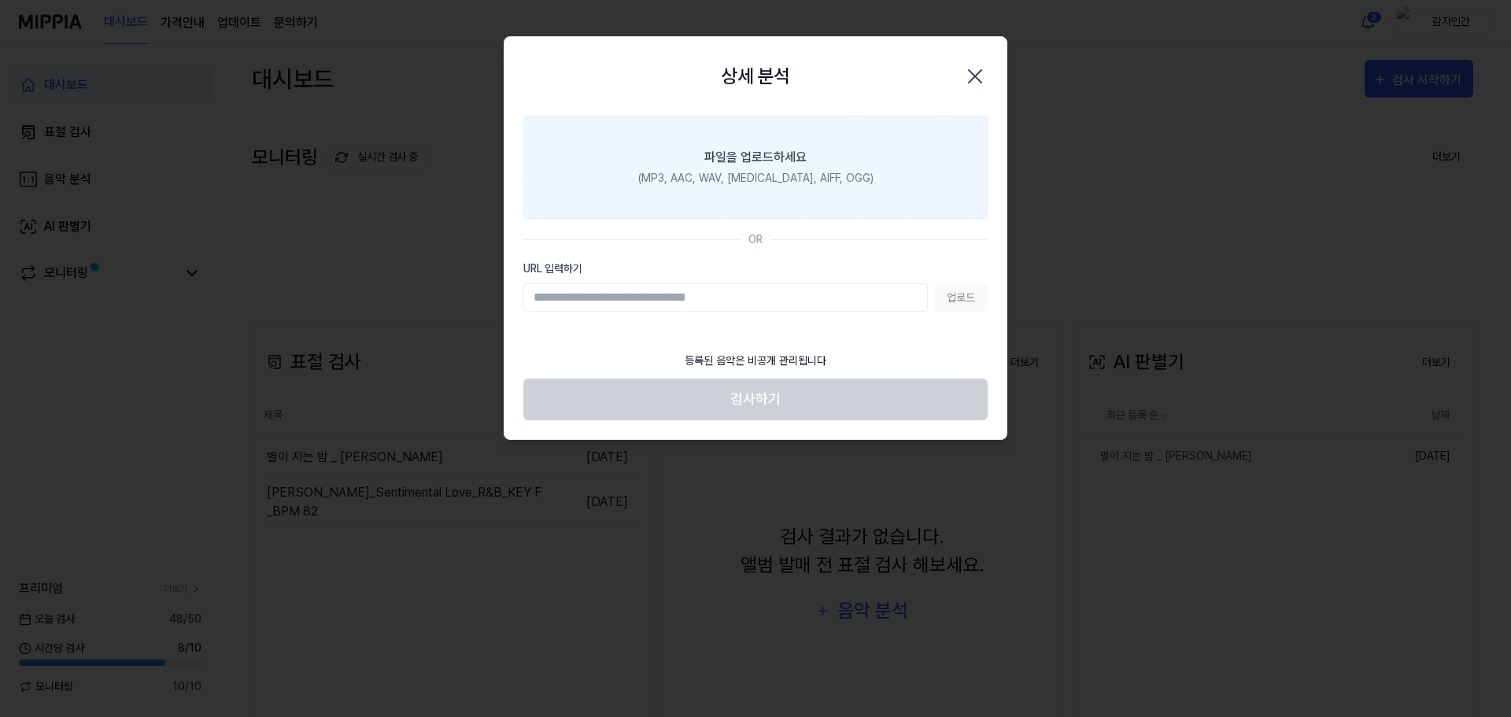
click at [719, 175] on div "(MP3, AAC, WAV, [MEDICAL_DATA], AIFF, OGG)" at bounding box center [755, 178] width 235 height 17
click at [0, 0] on input "파일을 업로드하세요 (MP3, AAC, WAV, [MEDICAL_DATA], AIFF, OGG)" at bounding box center [0, 0] width 0 height 0
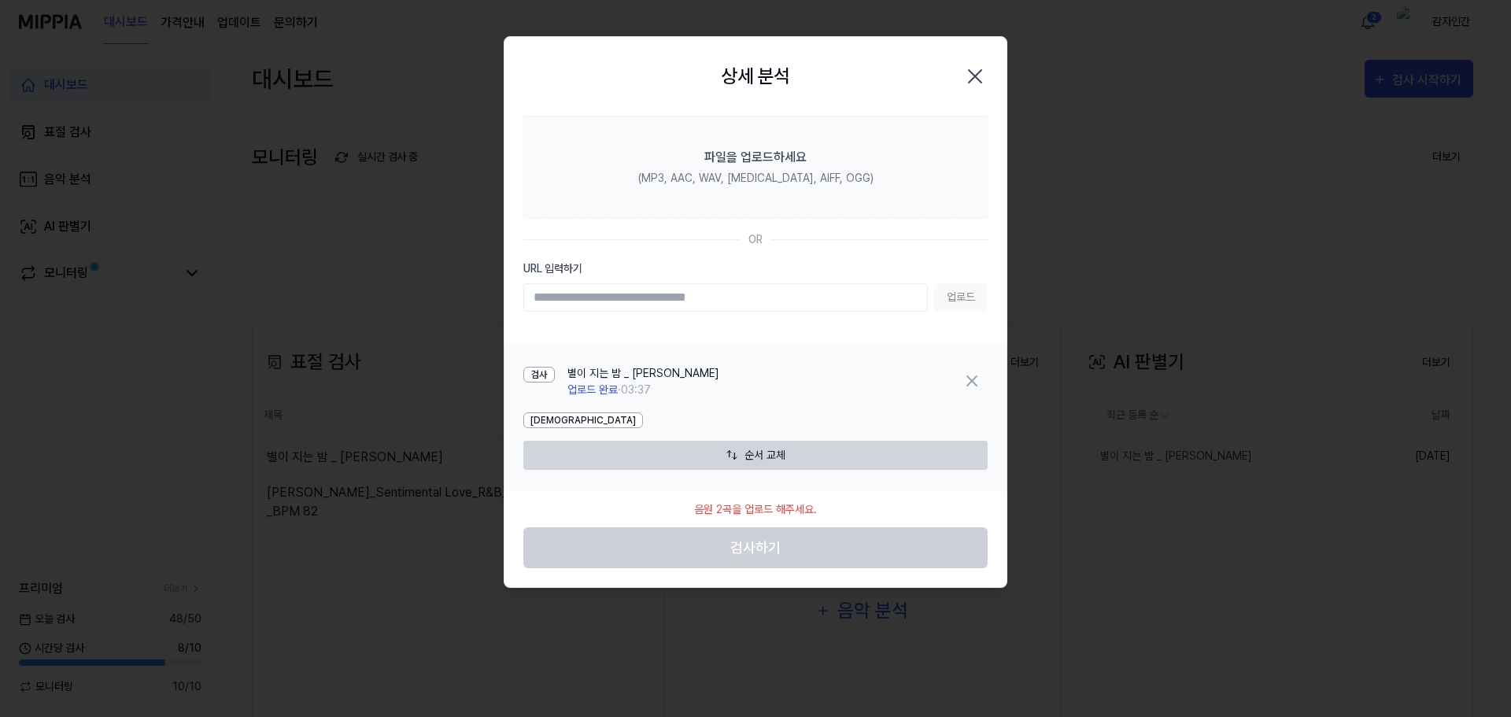
click at [975, 77] on icon "button" at bounding box center [975, 76] width 25 height 25
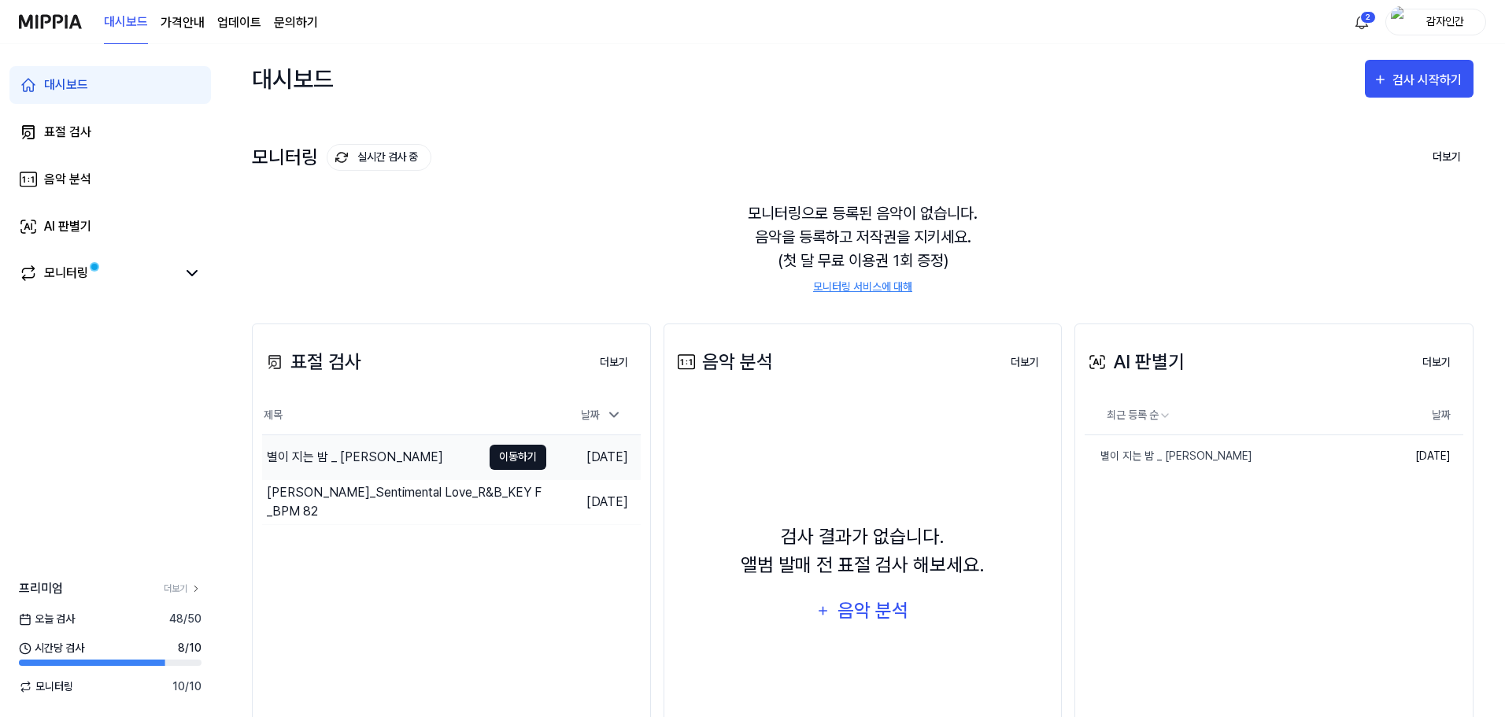
click at [503, 457] on button "이동하기" at bounding box center [518, 457] width 57 height 25
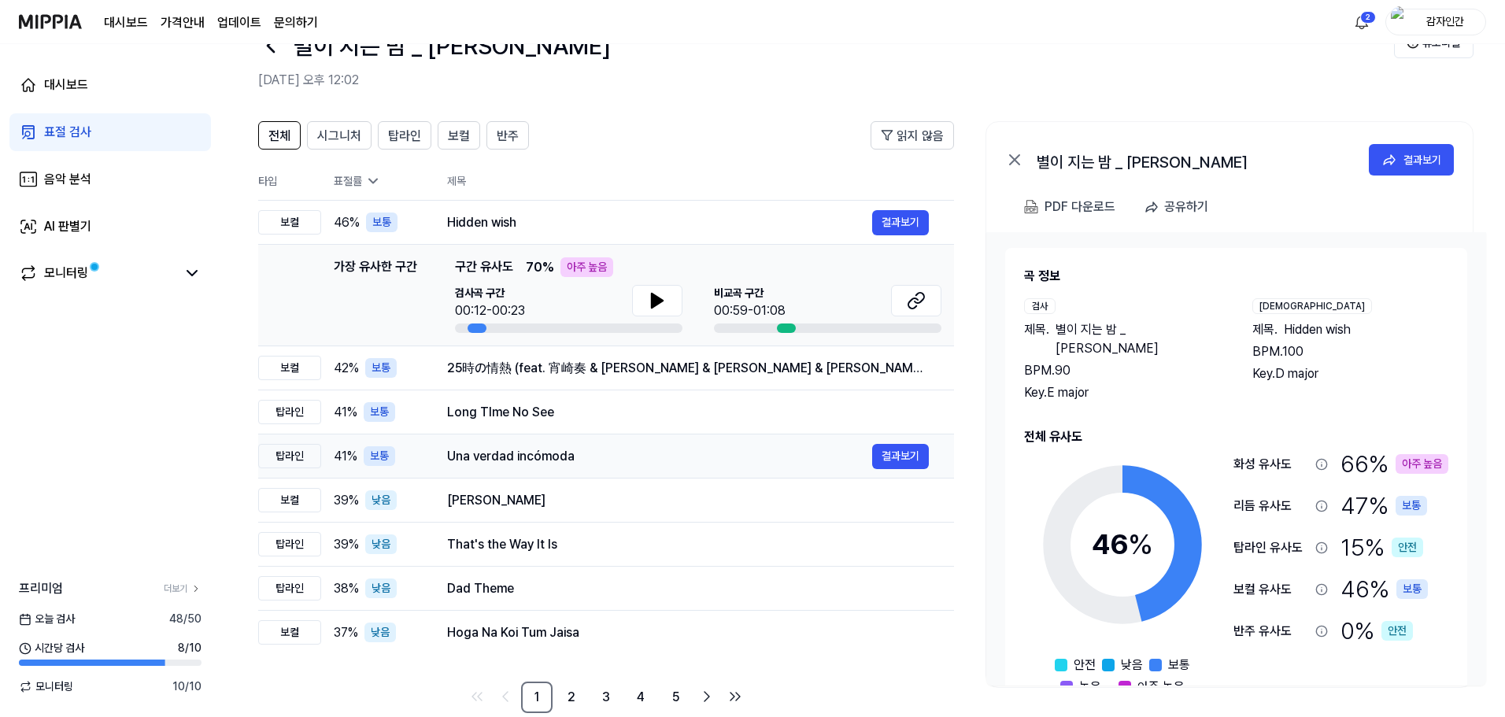
scroll to position [76, 0]
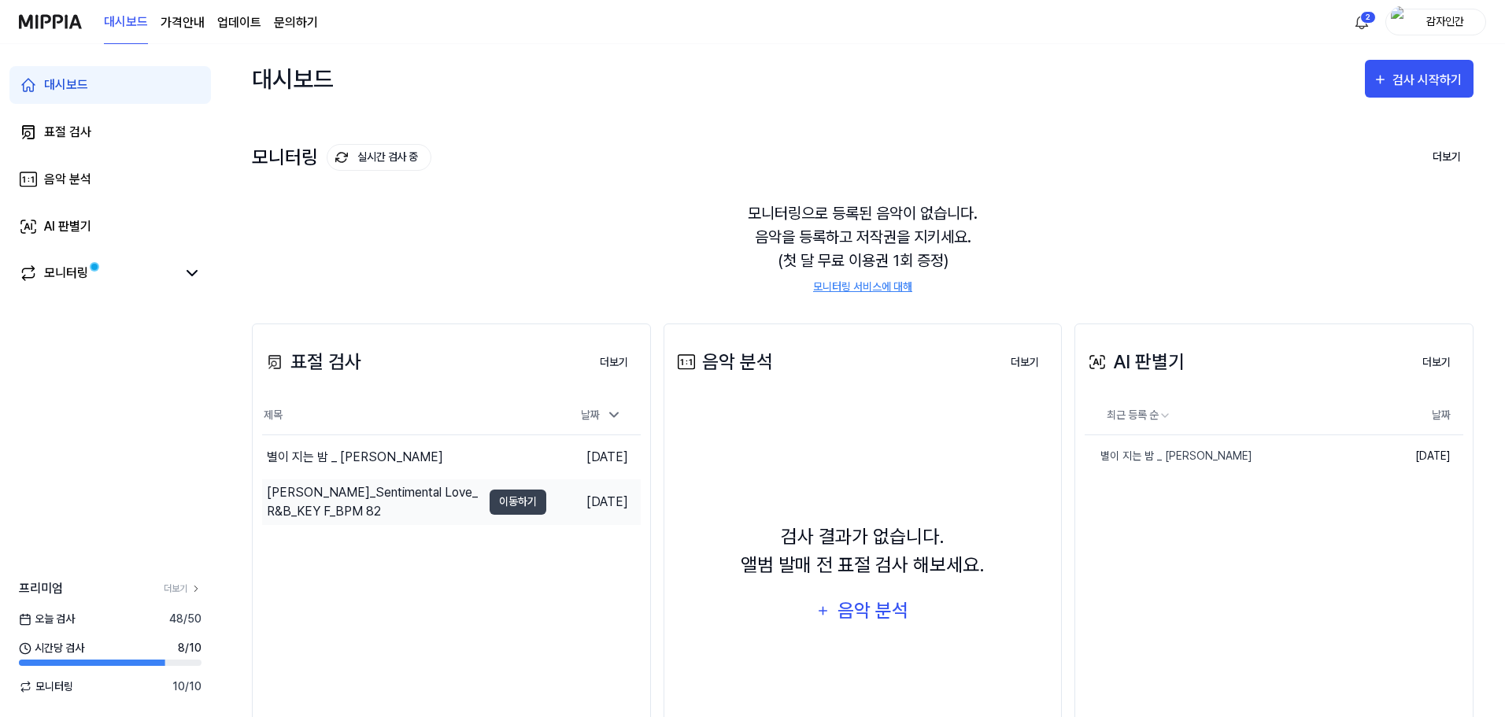
click at [435, 494] on div "[PERSON_NAME]_Sentimental Love_R&B_KEY F_BPM 82" at bounding box center [374, 502] width 215 height 38
click at [401, 453] on div "별이 지는 밤 _ [PERSON_NAME]" at bounding box center [372, 457] width 220 height 44
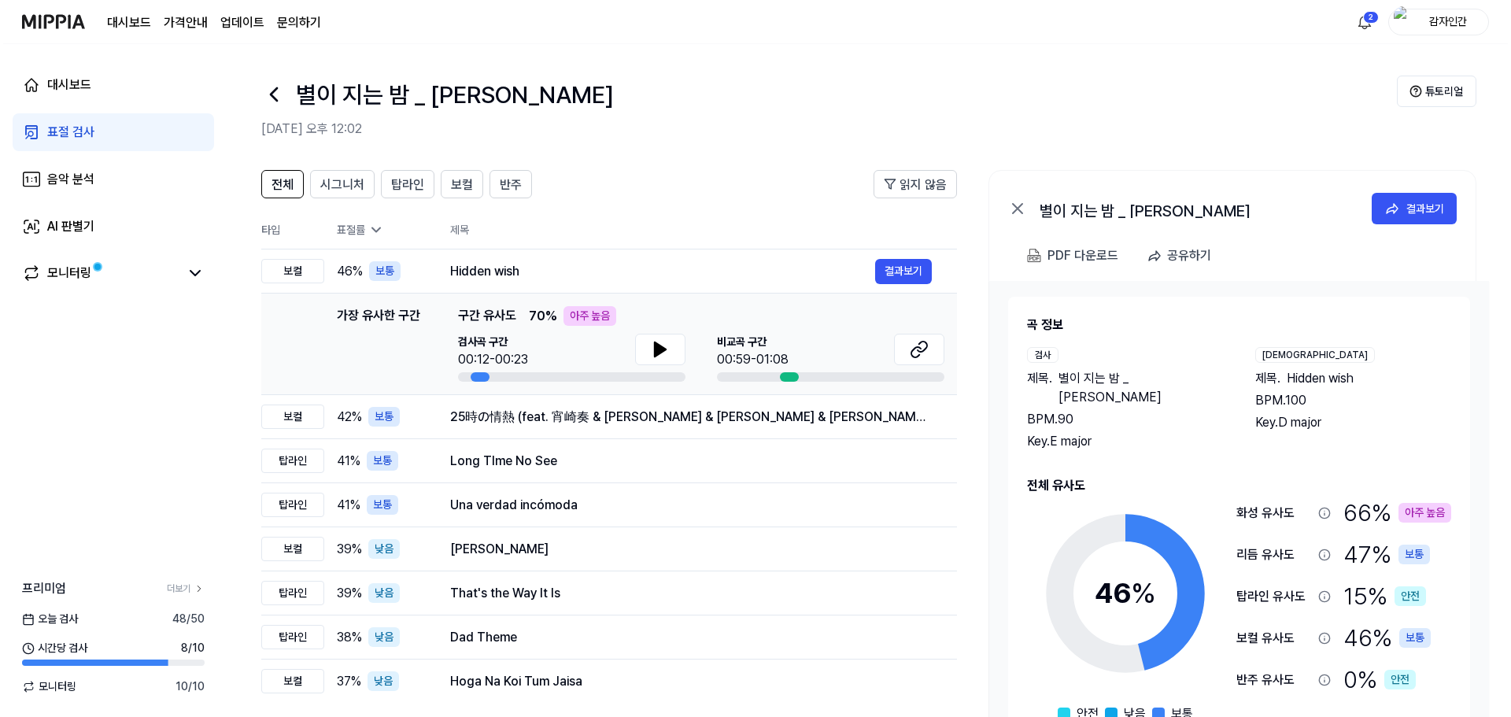
scroll to position [27, 0]
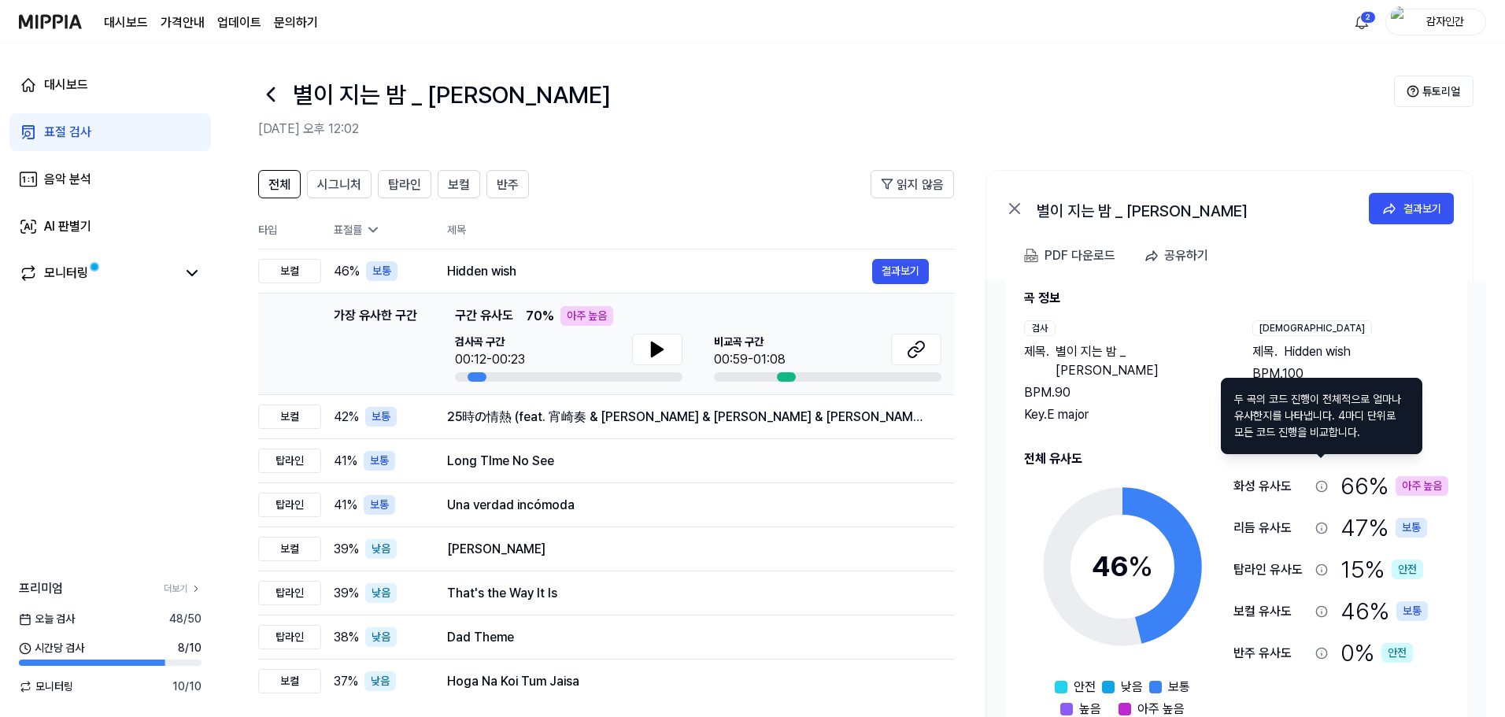
click at [1319, 480] on icon at bounding box center [1321, 486] width 13 height 13
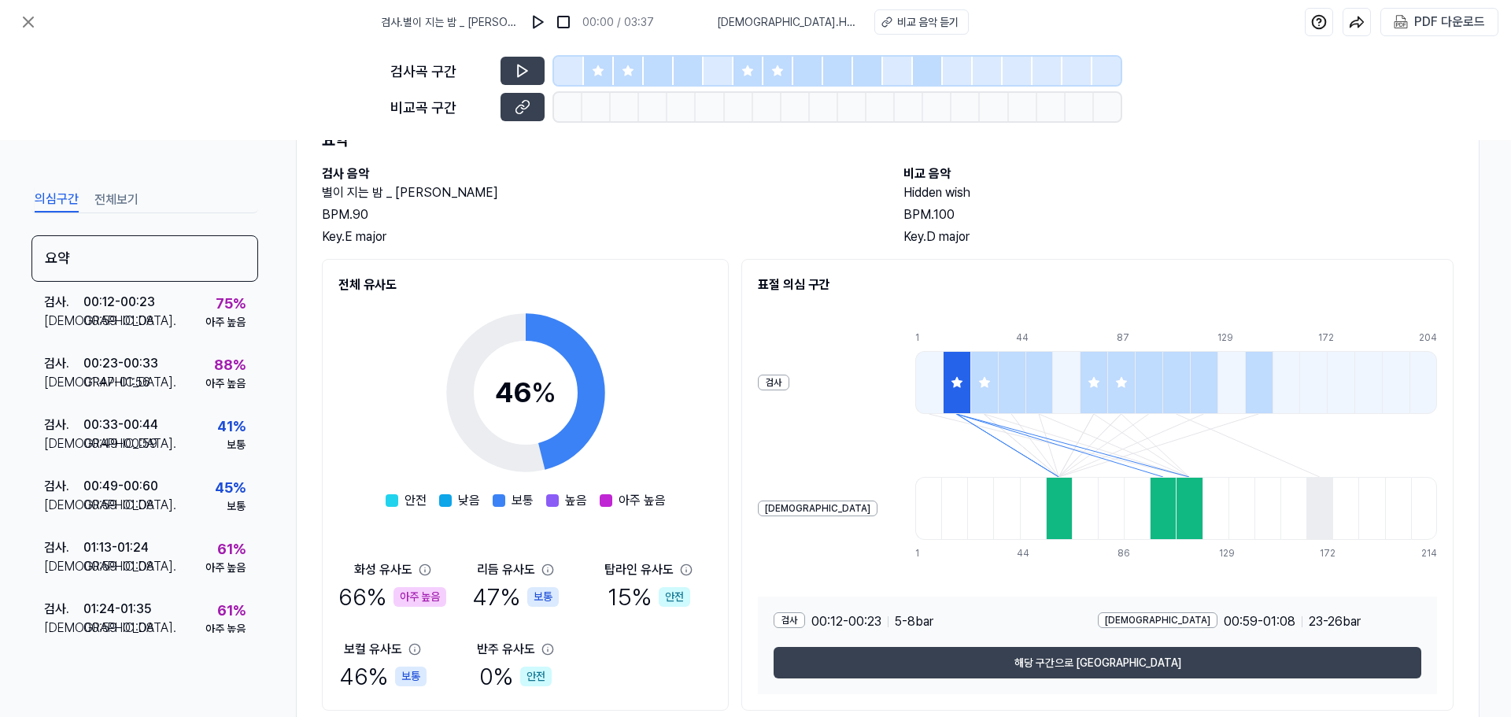
scroll to position [42, 0]
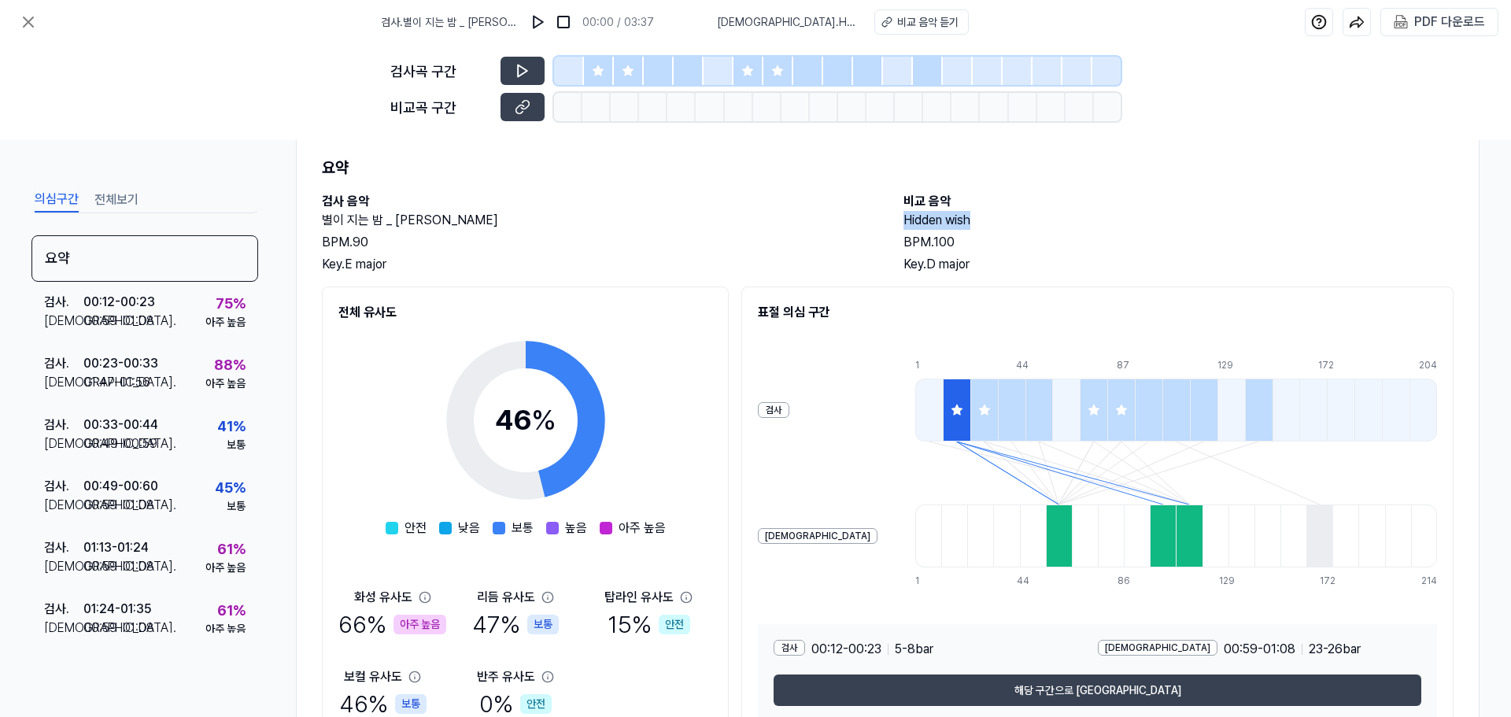
drag, startPoint x: 889, startPoint y: 216, endPoint x: 995, endPoint y: 218, distance: 105.5
click at [995, 219] on div "검사 음악 별이 지는 밤 _ [PERSON_NAME] BPM. 90 Key. E major 비교 음악 Hidden wish BPM. 100 K…" at bounding box center [888, 233] width 1132 height 82
copy h2 "Hidden wish"
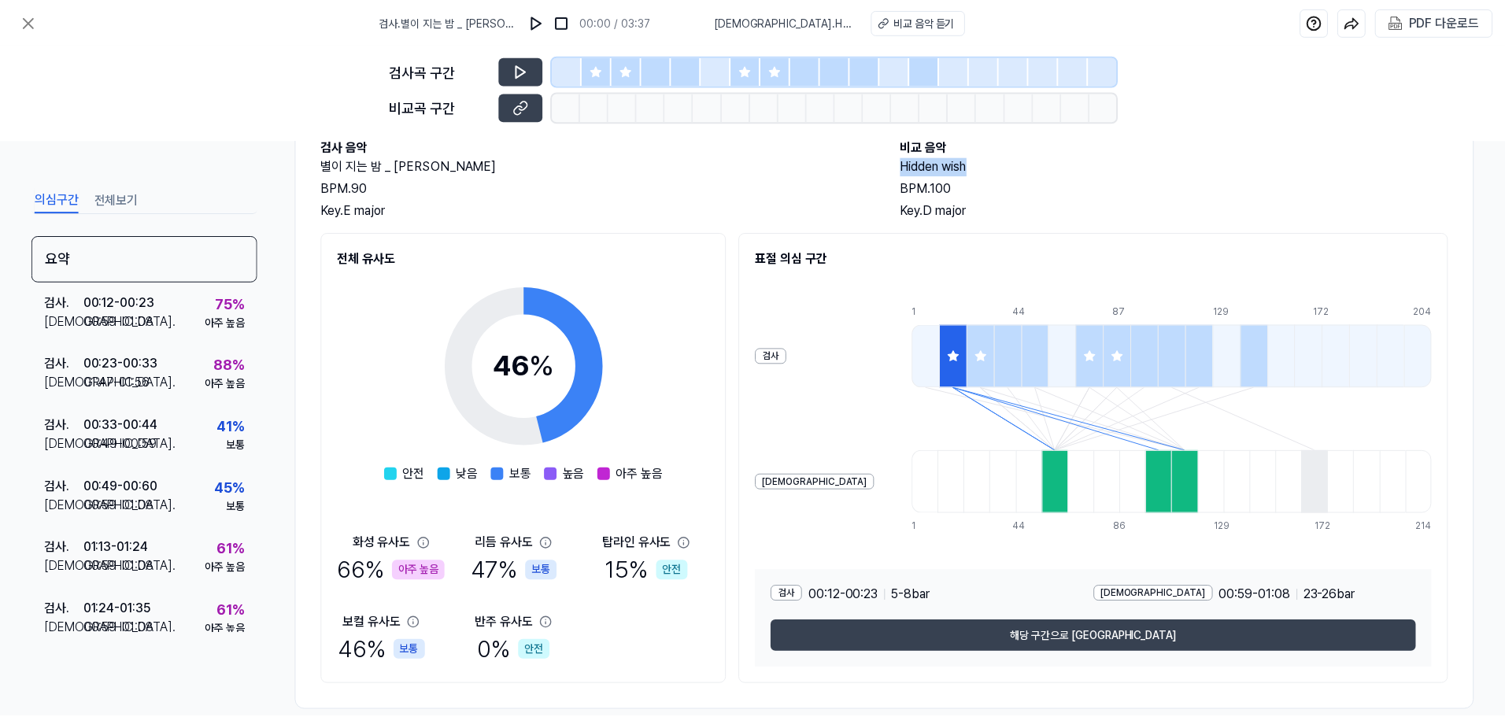
scroll to position [120, 0]
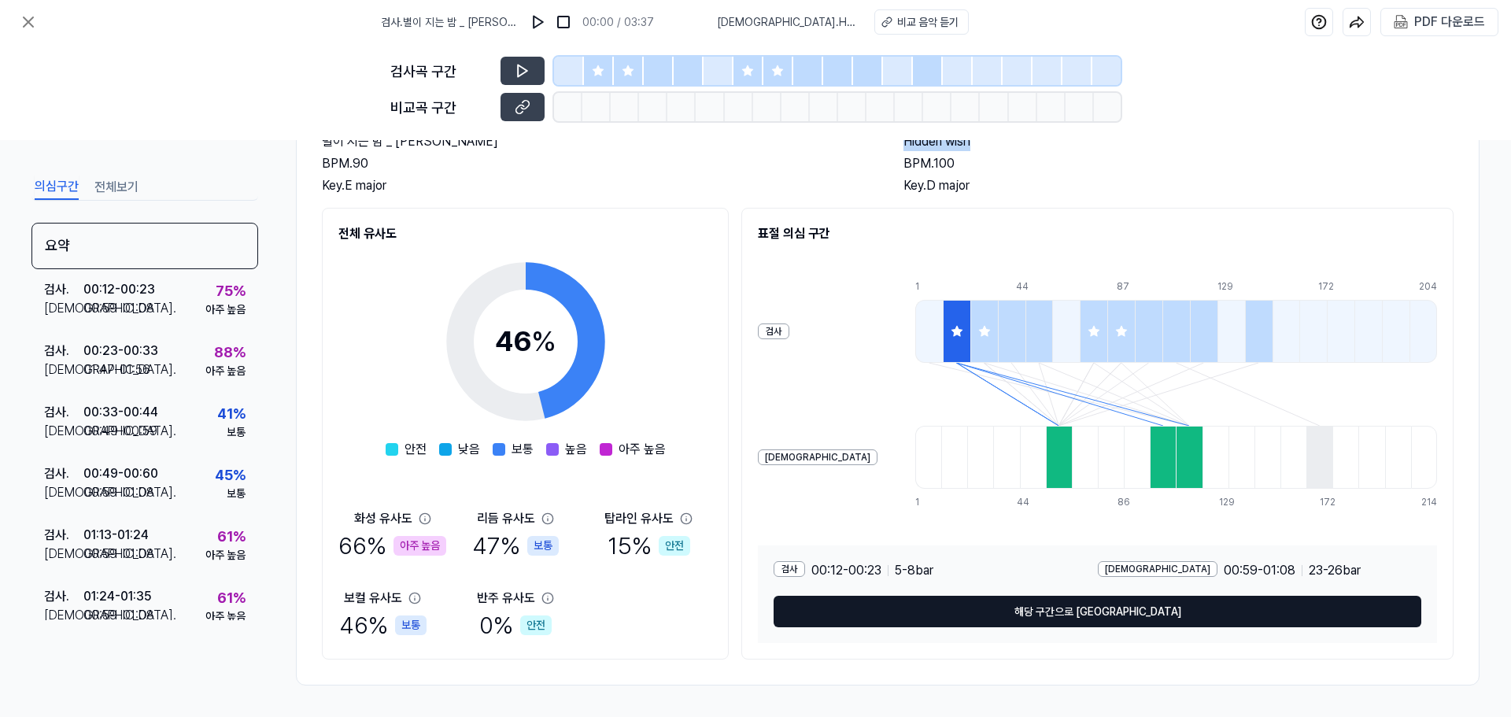
click at [1139, 608] on button "해당 구간으로 [GEOGRAPHIC_DATA]" at bounding box center [1098, 611] width 648 height 31
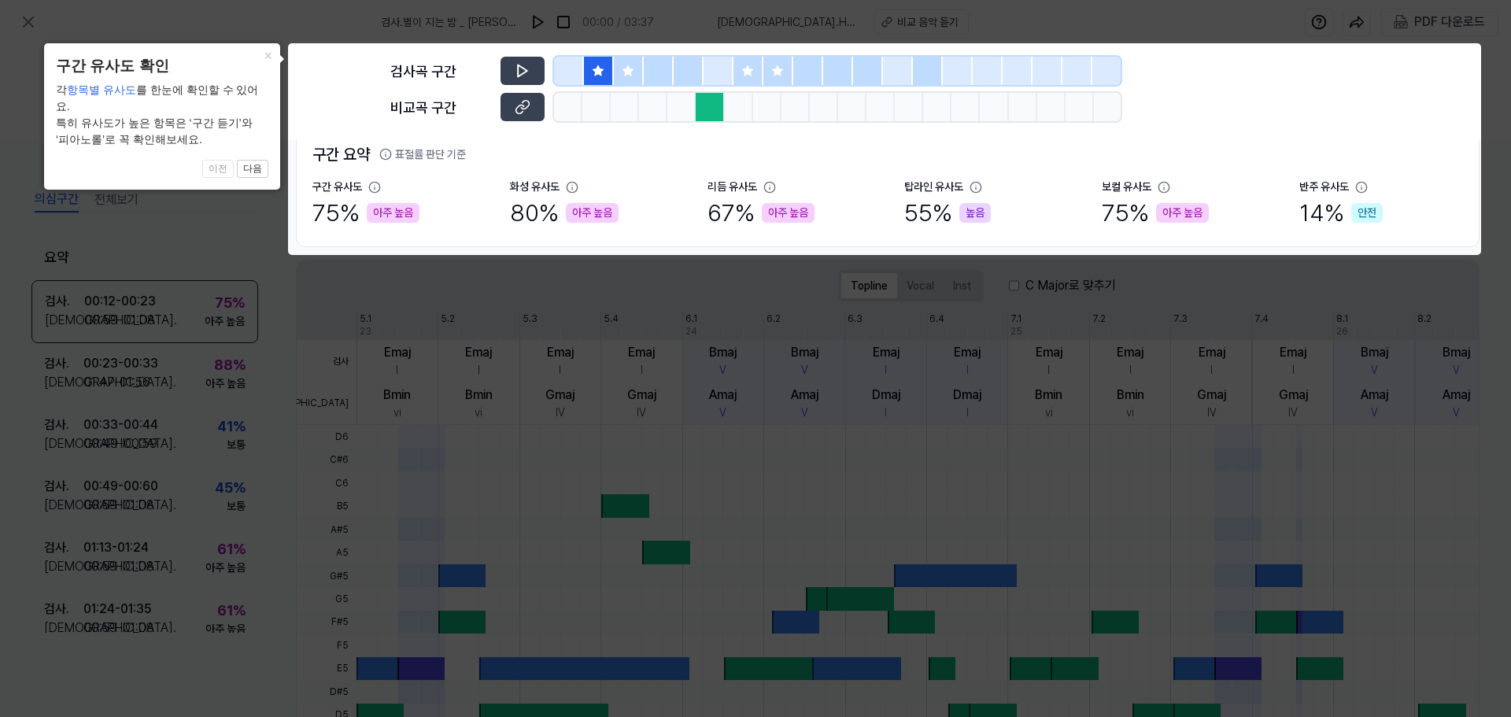
click at [637, 67] on body "검사 . 별이 지는 밤 _ [PERSON_NAME] 00:00 / 03:37 비교 . Hidden wish 비교 음악 듣기 PDF 다운로드 검…" at bounding box center [755, 358] width 1511 height 717
click at [627, 71] on body "검사 . 별이 지는 밤 _ [PERSON_NAME] 00:00 / 03:37 비교 . Hidden wish 비교 음악 듣기 PDF 다운로드 검…" at bounding box center [755, 358] width 1511 height 717
click at [607, 74] on body "검사 . 별이 지는 밤 _ [PERSON_NAME] 00:00 / 03:37 비교 . Hidden wish 비교 음악 듣기 PDF 다운로드 검…" at bounding box center [755, 358] width 1511 height 717
click at [713, 100] on body "검사 . 별이 지는 밤 _ [PERSON_NAME] 00:00 / 03:37 비교 . Hidden wish 비교 음악 듣기 PDF 다운로드 검…" at bounding box center [755, 358] width 1511 height 717
click at [521, 111] on body "검사 . 별이 지는 밤 _ [PERSON_NAME] 00:00 / 03:37 비교 . Hidden wish 비교 음악 듣기 PDF 다운로드 검…" at bounding box center [755, 358] width 1511 height 717
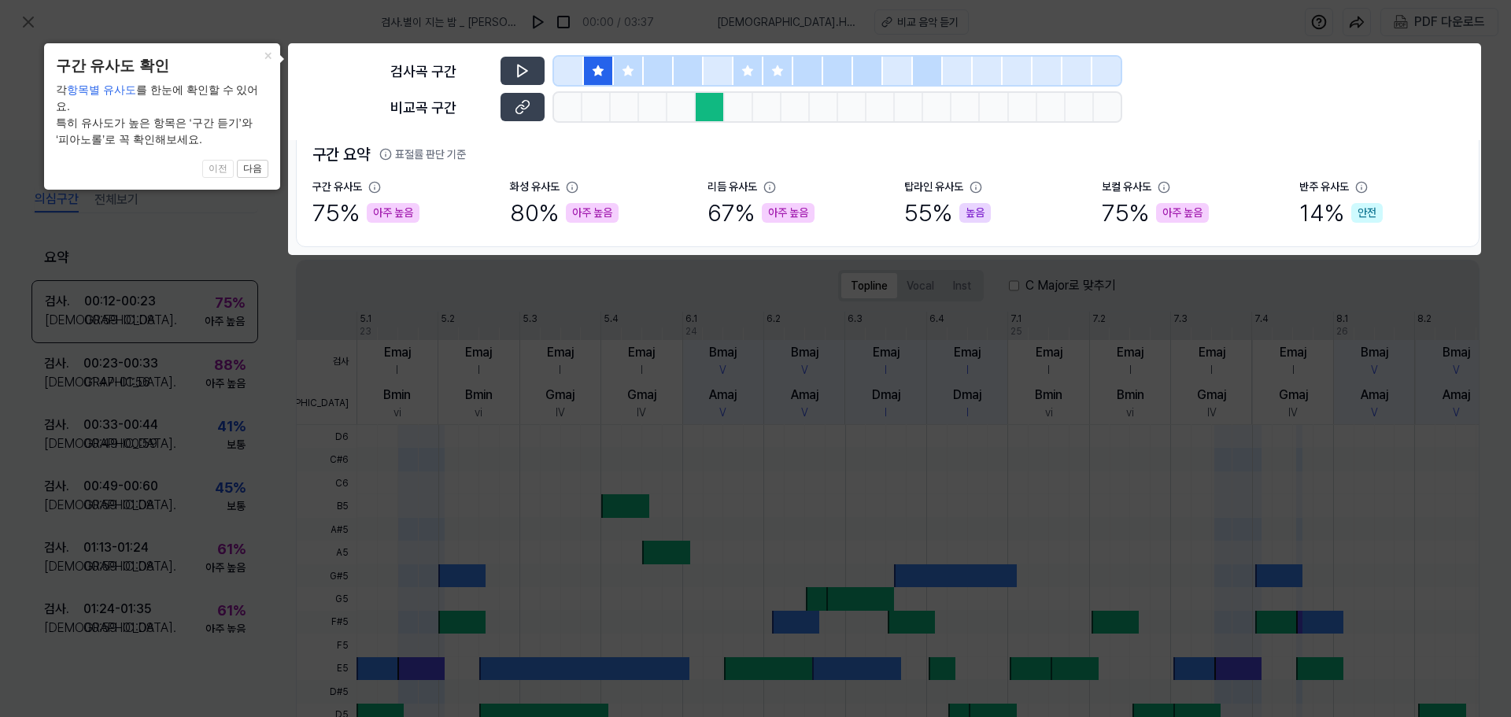
click at [712, 323] on icon at bounding box center [755, 358] width 1511 height 717
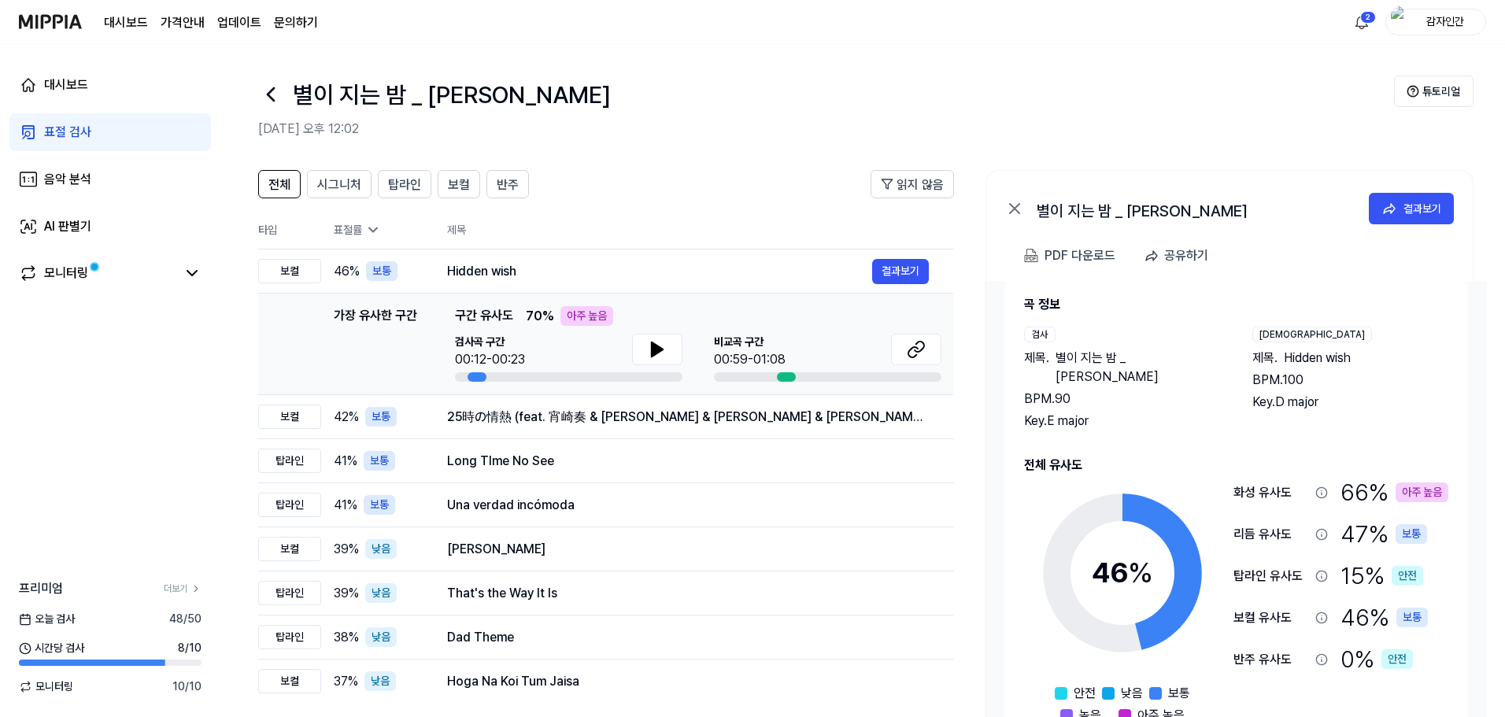
scroll to position [27, 0]
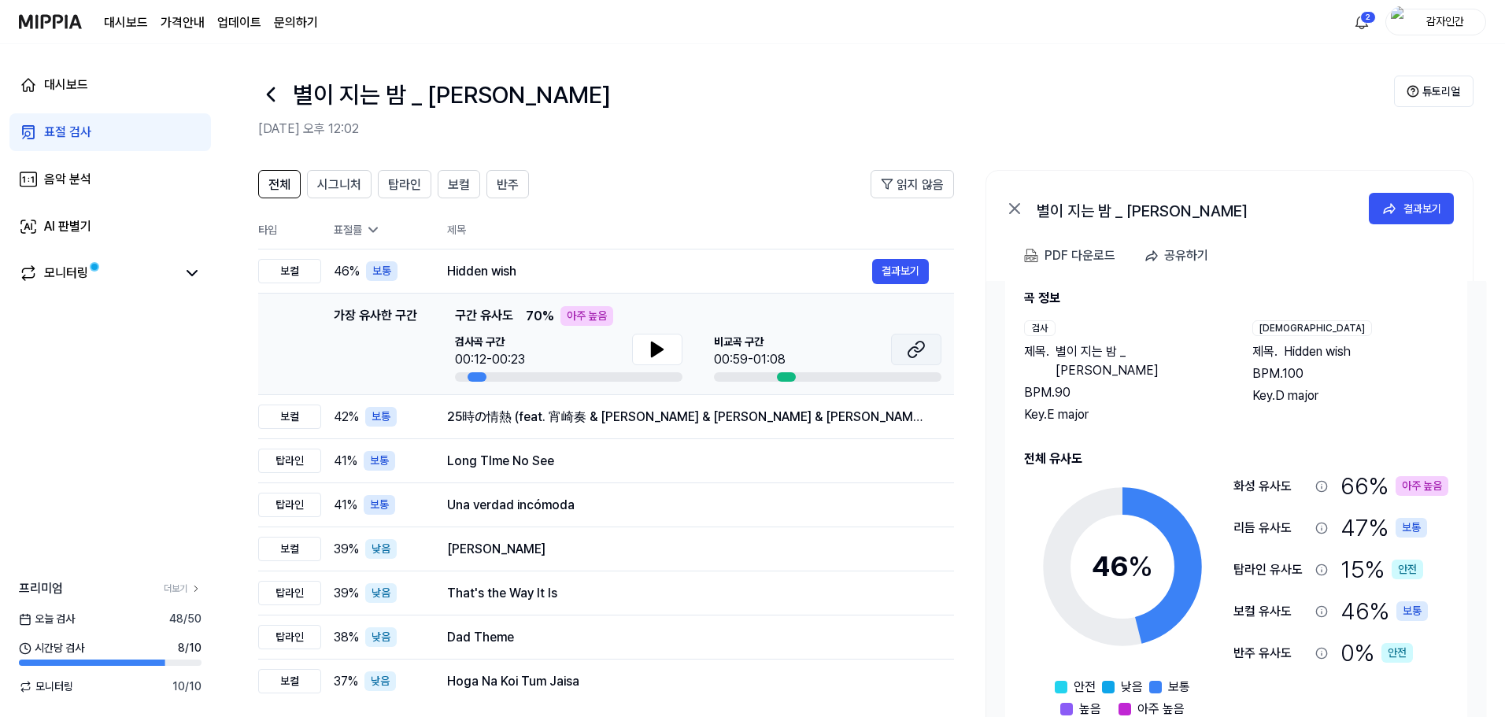
click at [911, 343] on icon at bounding box center [916, 349] width 19 height 19
click at [660, 341] on icon at bounding box center [657, 349] width 19 height 19
click at [57, 17] on img at bounding box center [50, 21] width 63 height 43
